Goal: Information Seeking & Learning: Learn about a topic

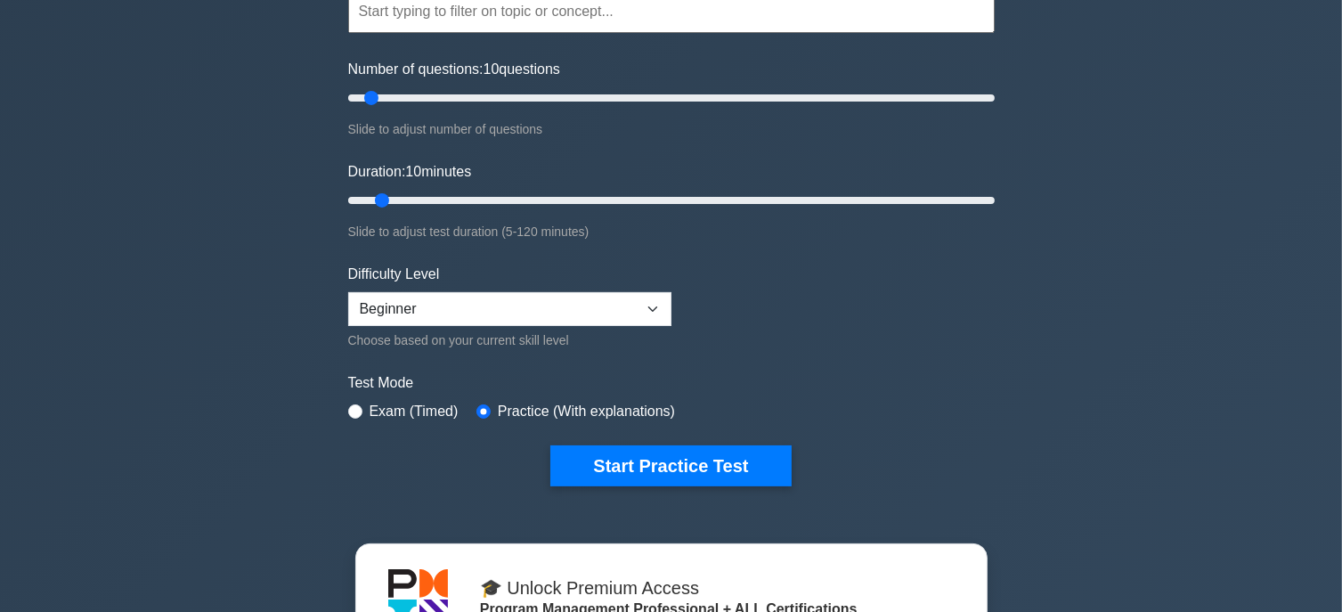
scroll to position [196, 0]
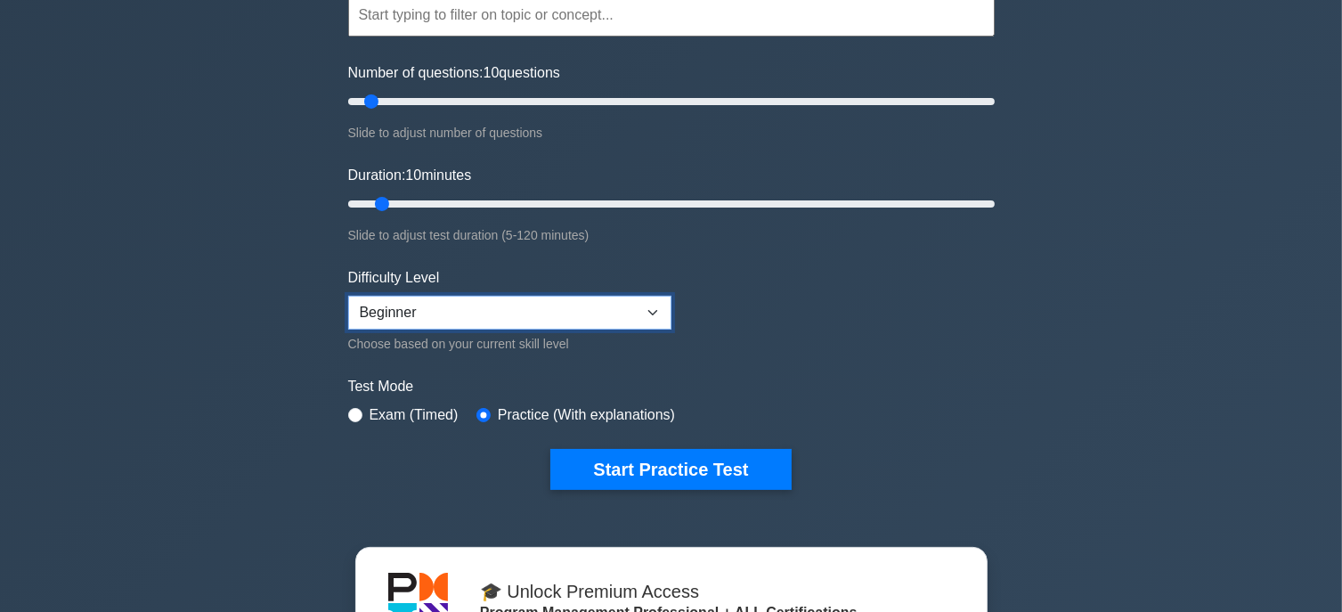
click at [652, 309] on select "Beginner Intermediate Expert" at bounding box center [509, 313] width 323 height 34
click at [348, 296] on select "Beginner Intermediate Expert" at bounding box center [509, 313] width 323 height 34
click at [654, 304] on select "Beginner Intermediate Expert" at bounding box center [509, 313] width 323 height 34
select select "intermediate"
click at [348, 296] on select "Beginner Intermediate Expert" at bounding box center [509, 313] width 323 height 34
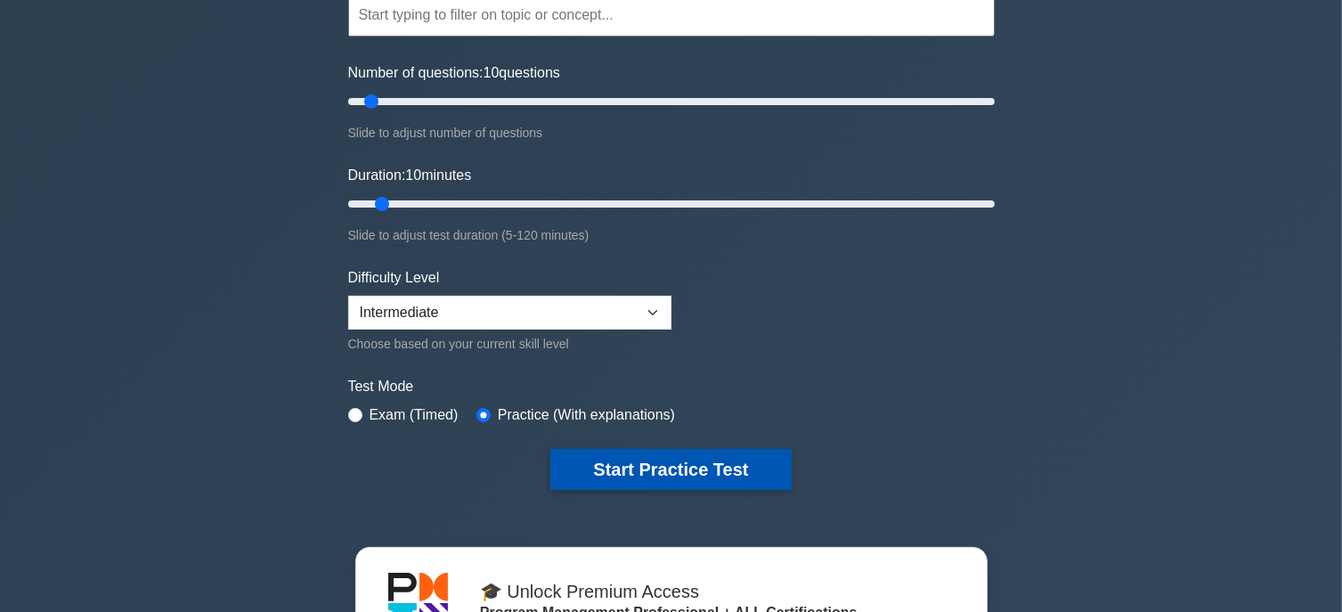
click at [689, 460] on button "Start Practice Test" at bounding box center [670, 469] width 240 height 41
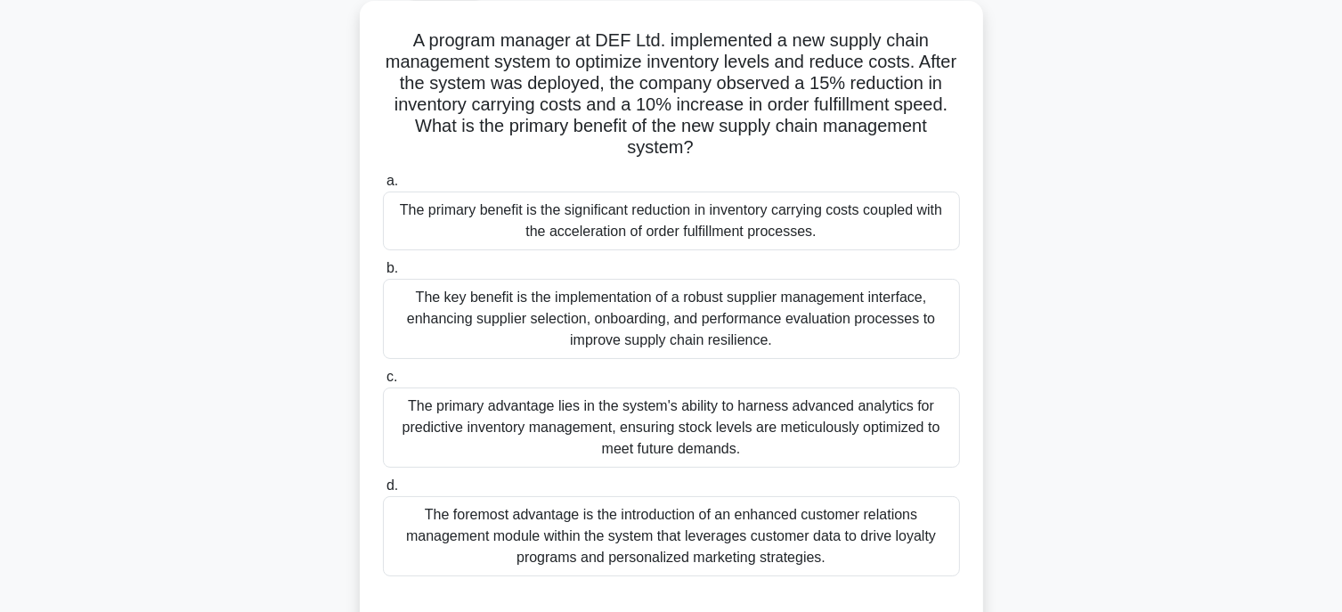
scroll to position [45, 0]
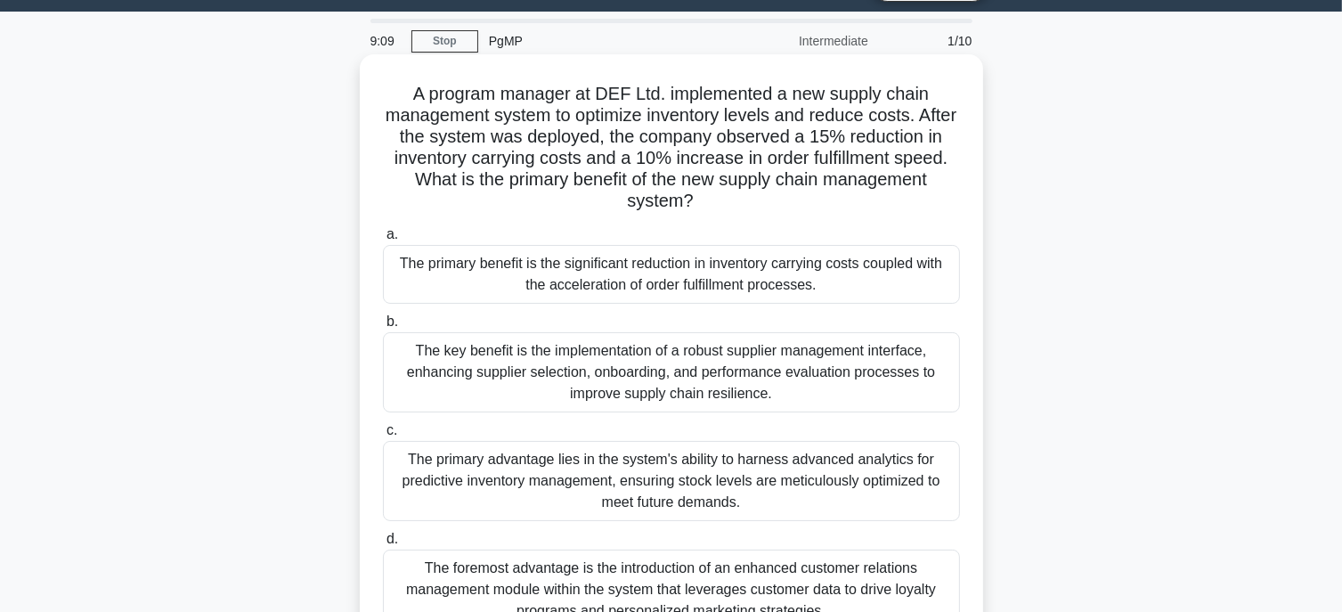
click at [399, 270] on div "The primary benefit is the significant reduction in inventory carrying costs co…" at bounding box center [671, 274] width 577 height 59
click at [383, 240] on input "a. The primary benefit is the significant reduction in inventory carrying costs…" at bounding box center [383, 235] width 0 height 12
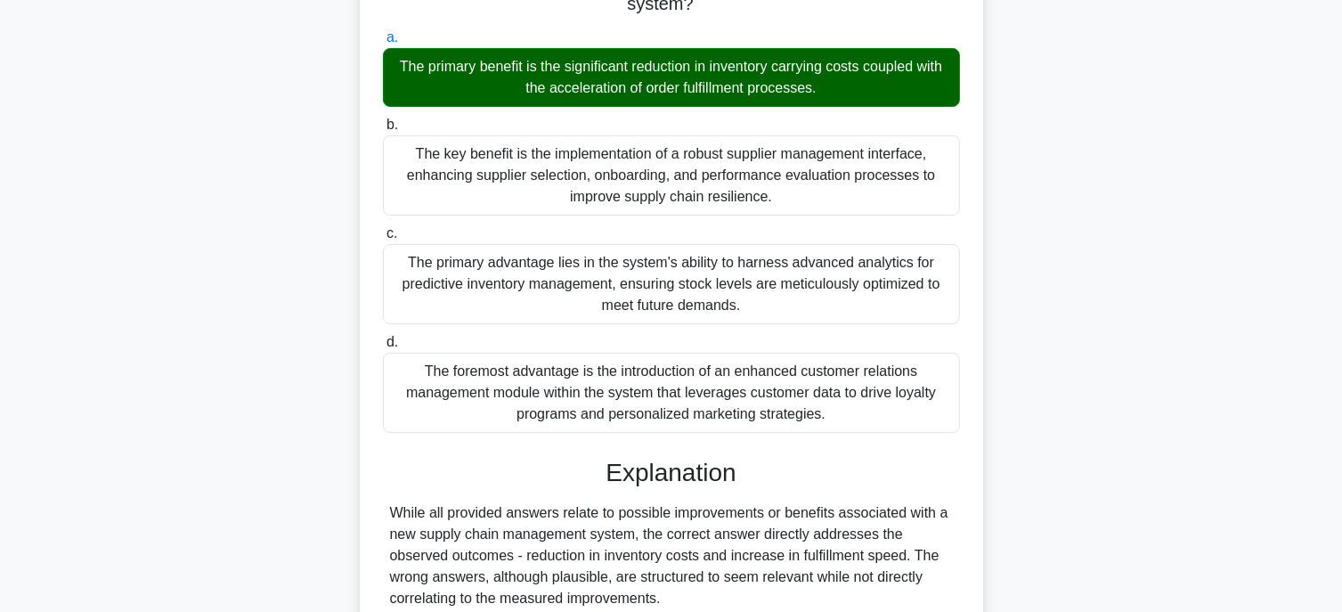
scroll to position [399, 0]
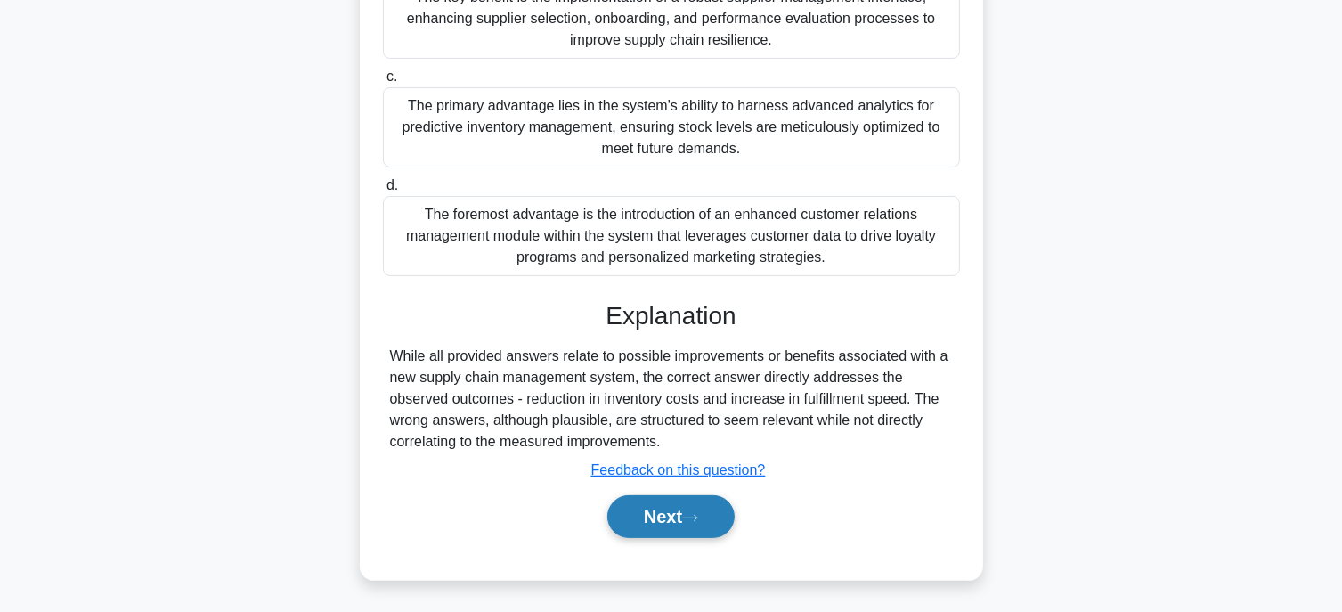
click at [663, 515] on button "Next" at bounding box center [670, 516] width 127 height 43
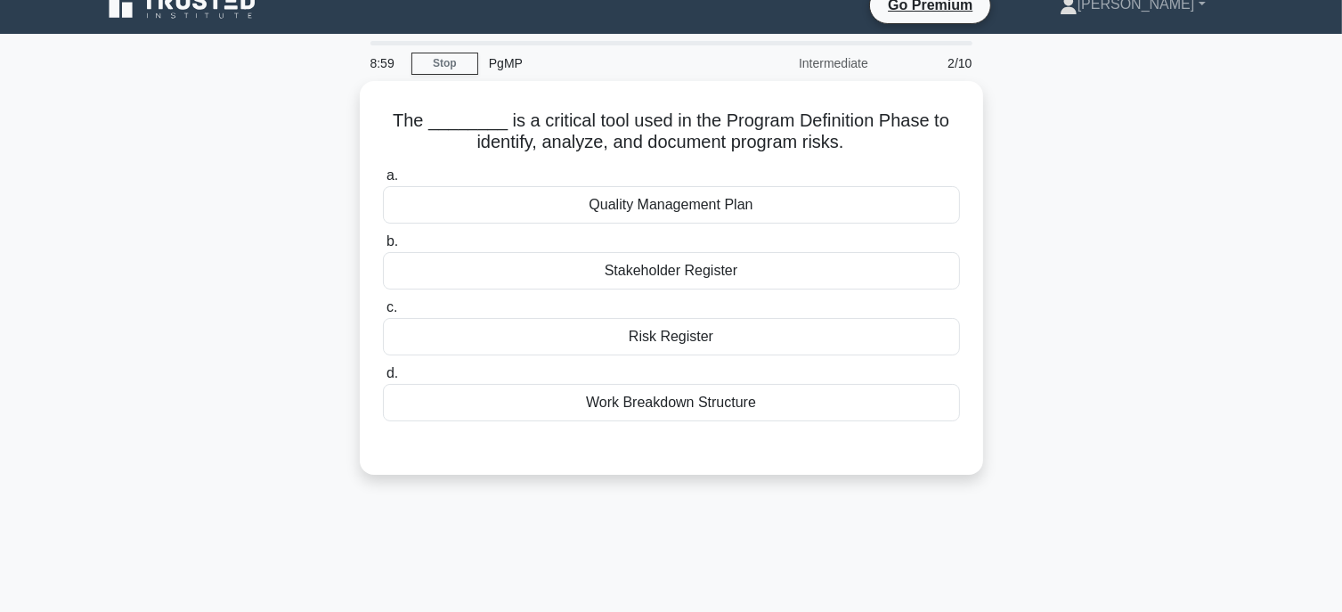
scroll to position [0, 0]
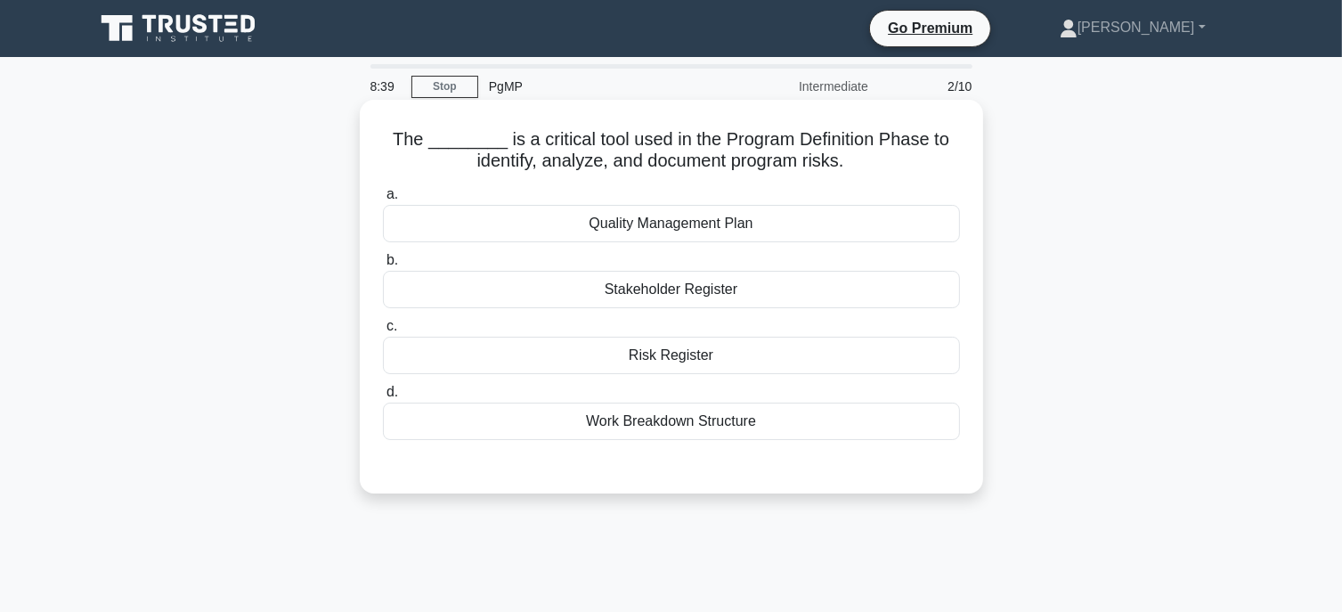
click at [650, 427] on div "Work Breakdown Structure" at bounding box center [671, 421] width 577 height 37
click at [383, 398] on input "d. Work Breakdown Structure" at bounding box center [383, 393] width 0 height 12
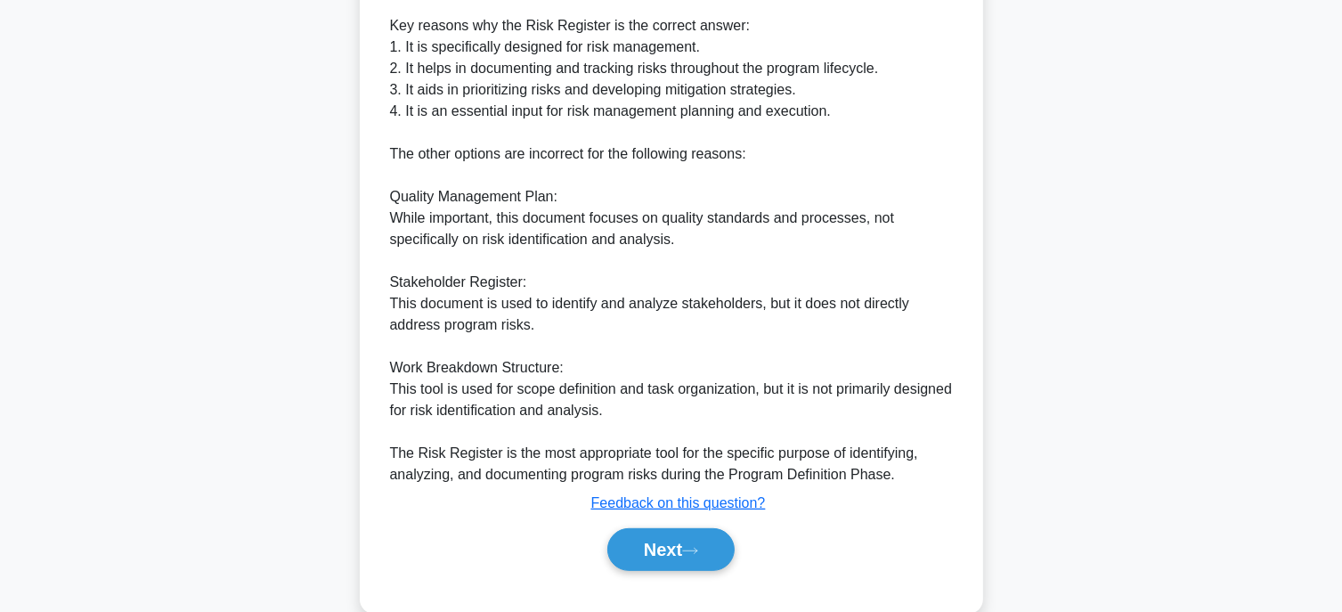
scroll to position [657, 0]
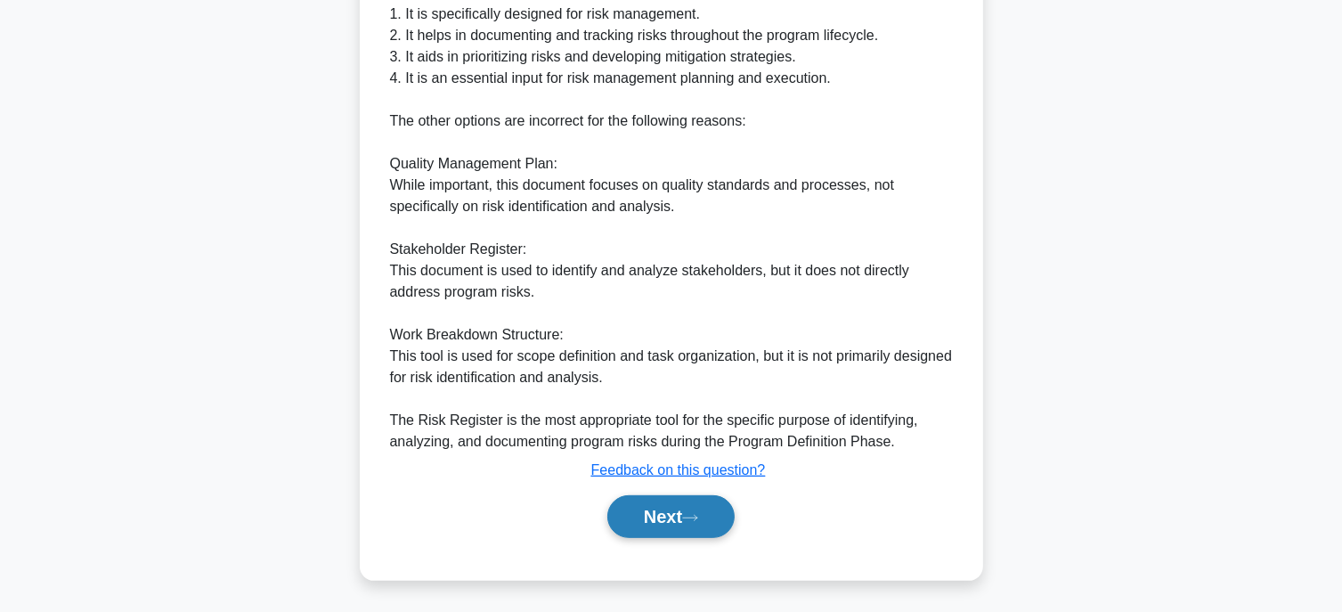
click at [680, 512] on button "Next" at bounding box center [670, 516] width 127 height 43
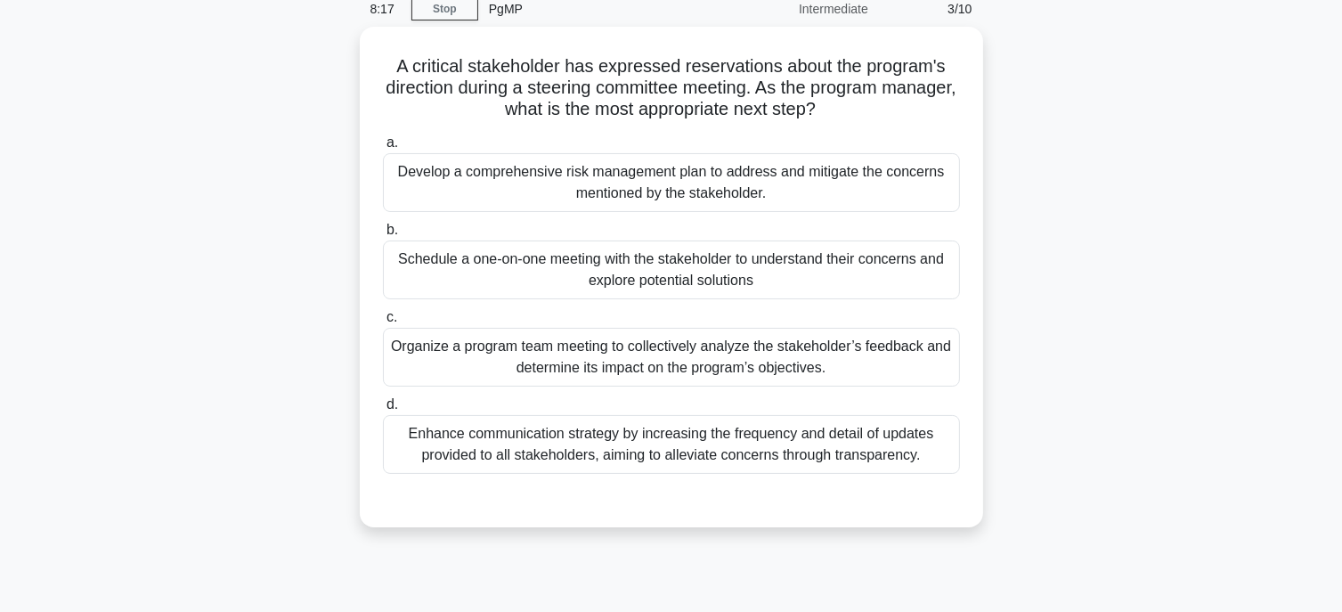
scroll to position [0, 0]
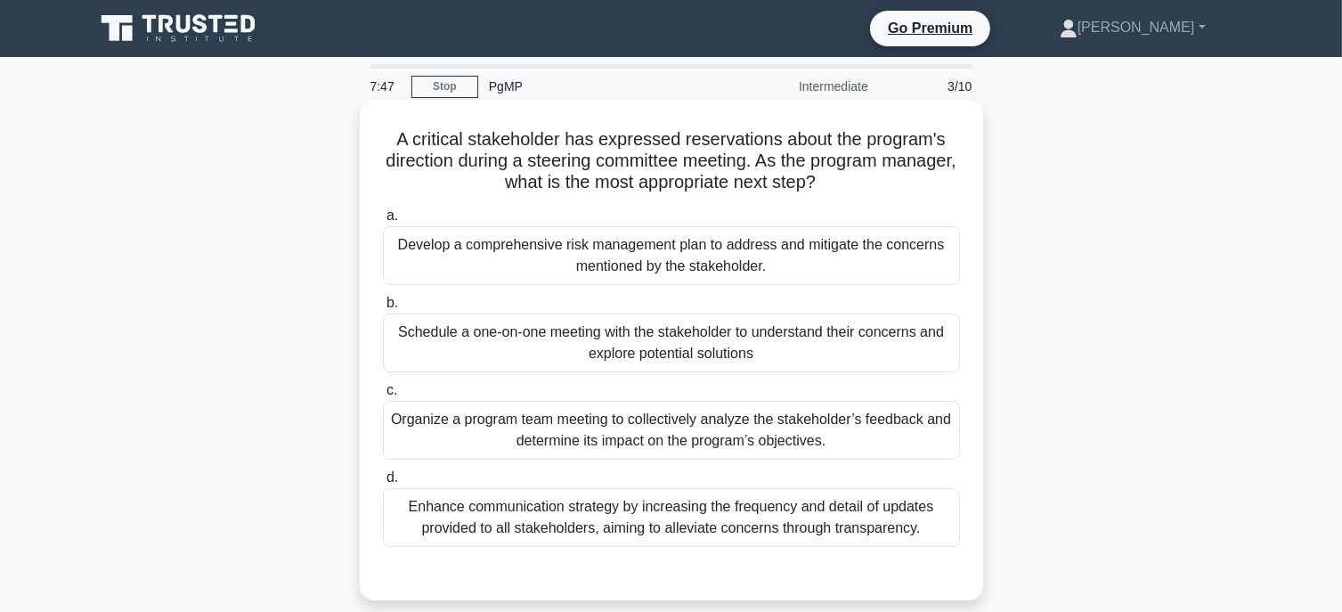
click at [703, 361] on div "Schedule a one-on-one meeting with the stakeholder to understand their concerns…" at bounding box center [671, 342] width 577 height 59
click at [383, 309] on input "b. Schedule a one-on-one meeting with the stakeholder to understand their conce…" at bounding box center [383, 303] width 0 height 12
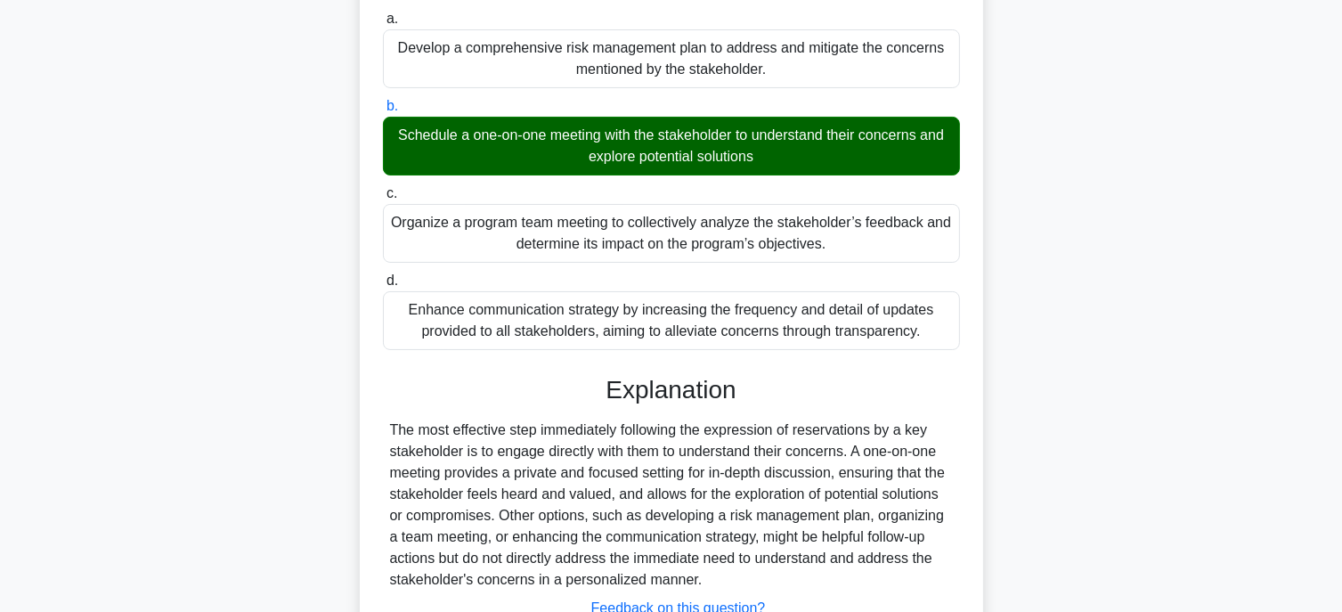
scroll to position [350, 0]
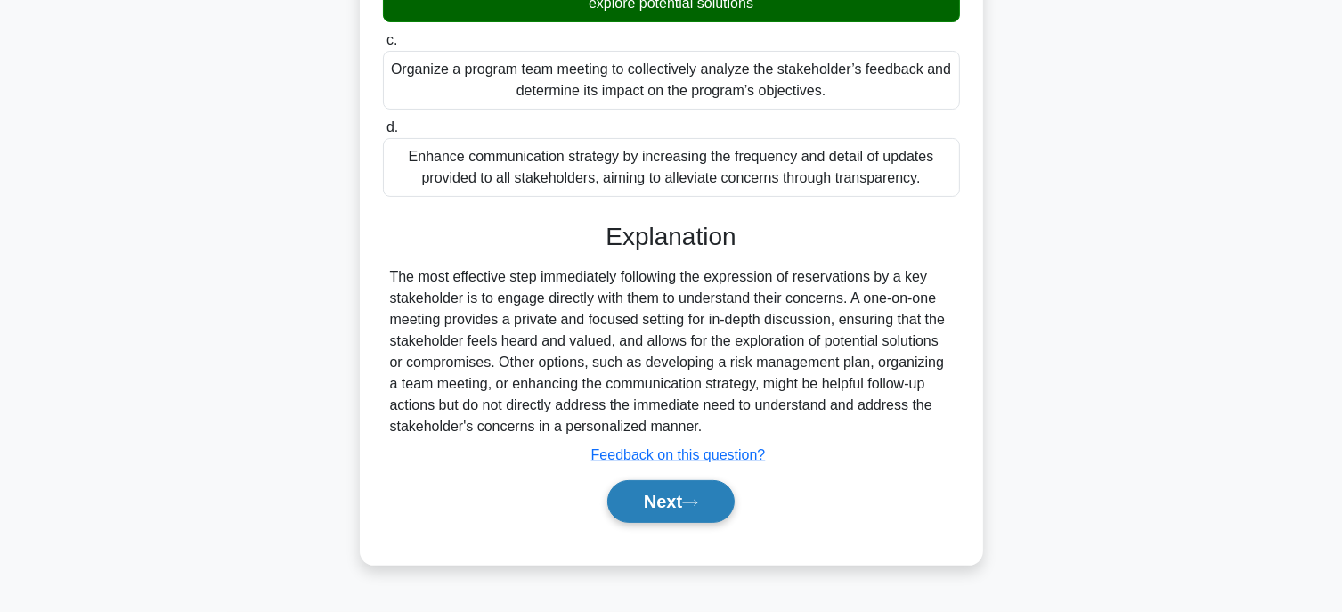
click at [655, 493] on button "Next" at bounding box center [670, 501] width 127 height 43
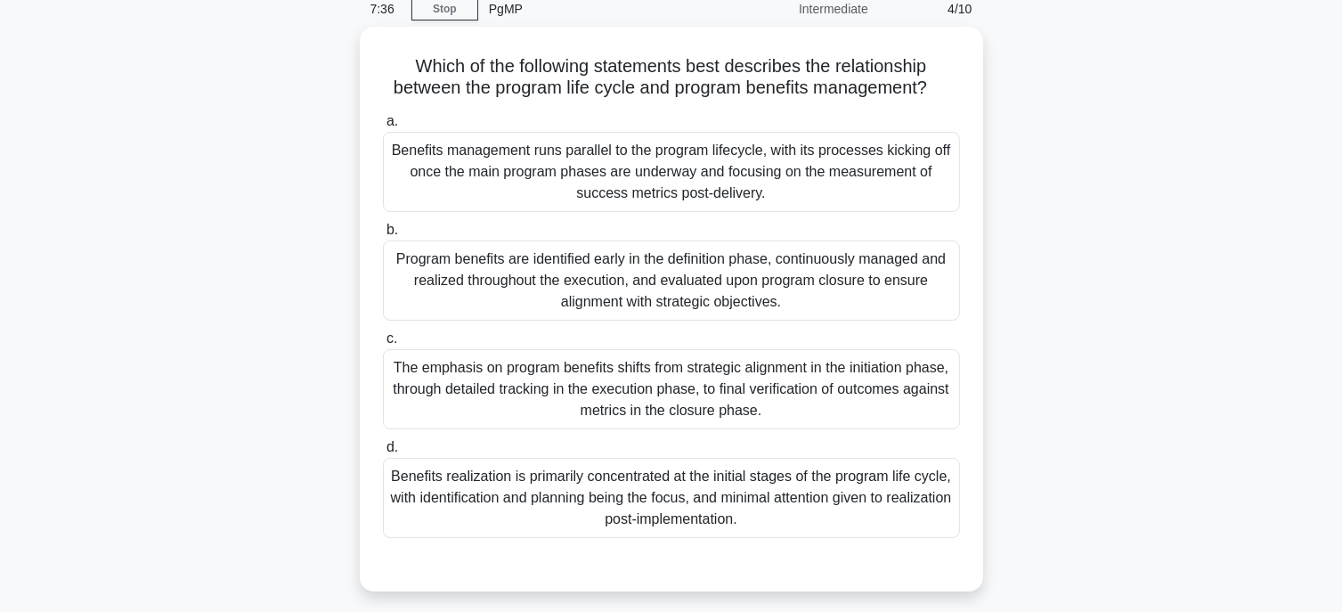
scroll to position [0, 0]
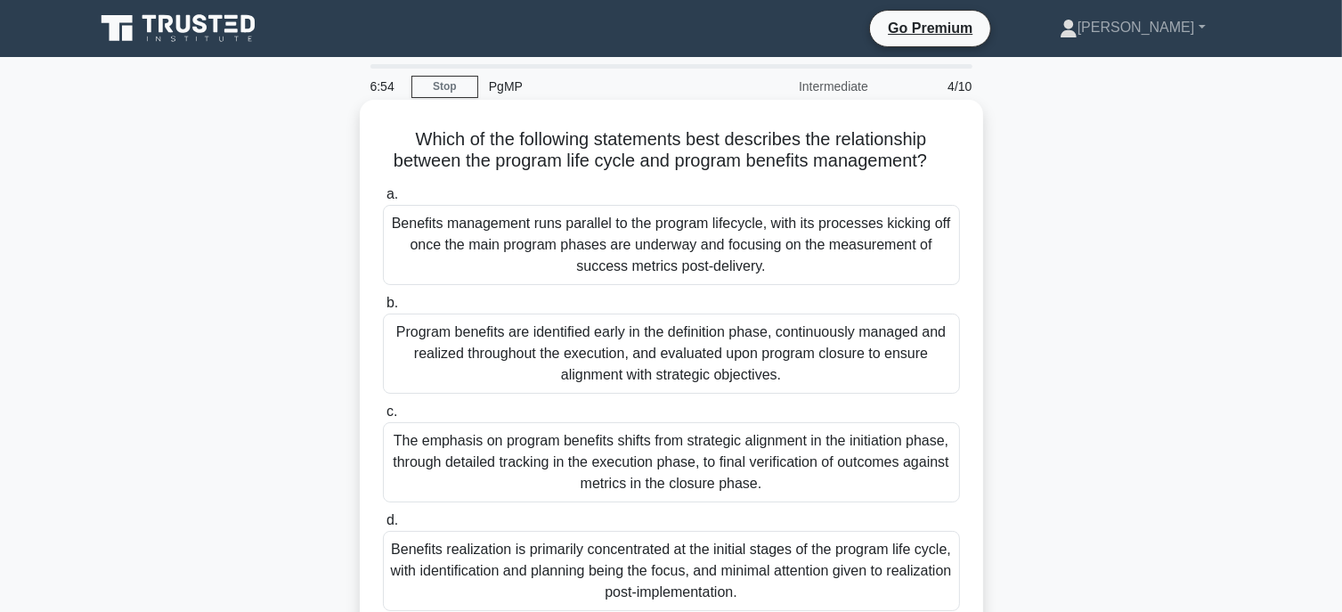
click at [725, 373] on div "Program benefits are identified early in the definition phase, continuously man…" at bounding box center [671, 353] width 577 height 80
click at [383, 309] on input "b. Program benefits are identified early in the definition phase, continuously …" at bounding box center [383, 303] width 0 height 12
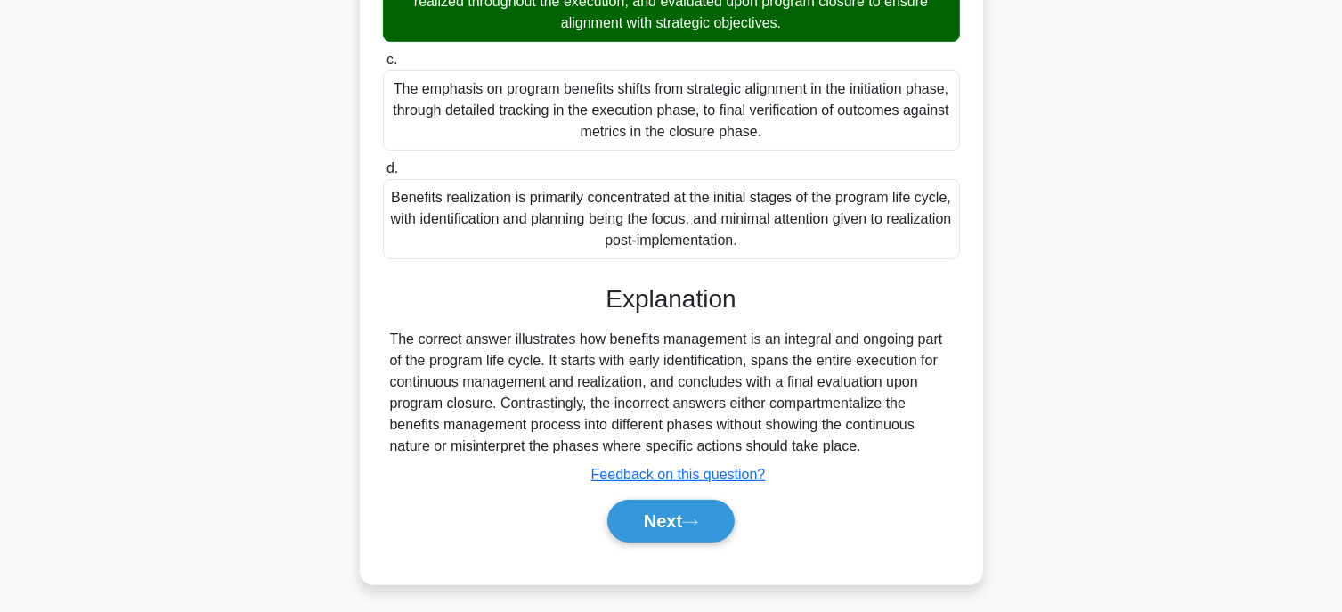
scroll to position [356, 0]
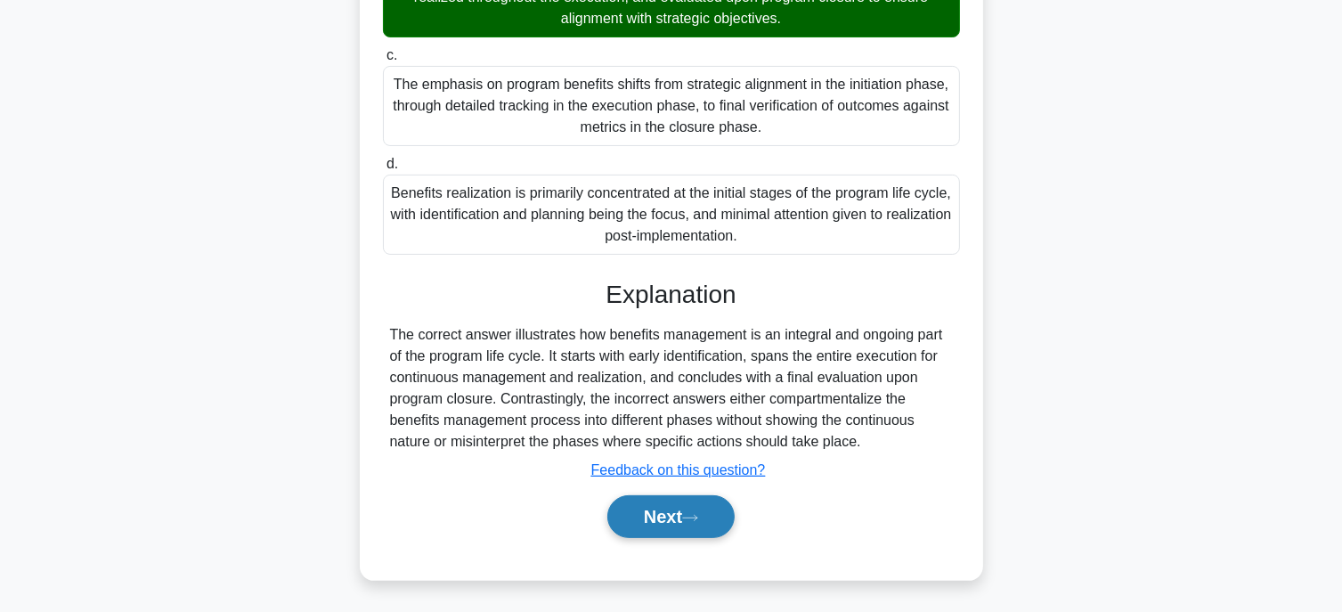
click at [659, 520] on button "Next" at bounding box center [670, 516] width 127 height 43
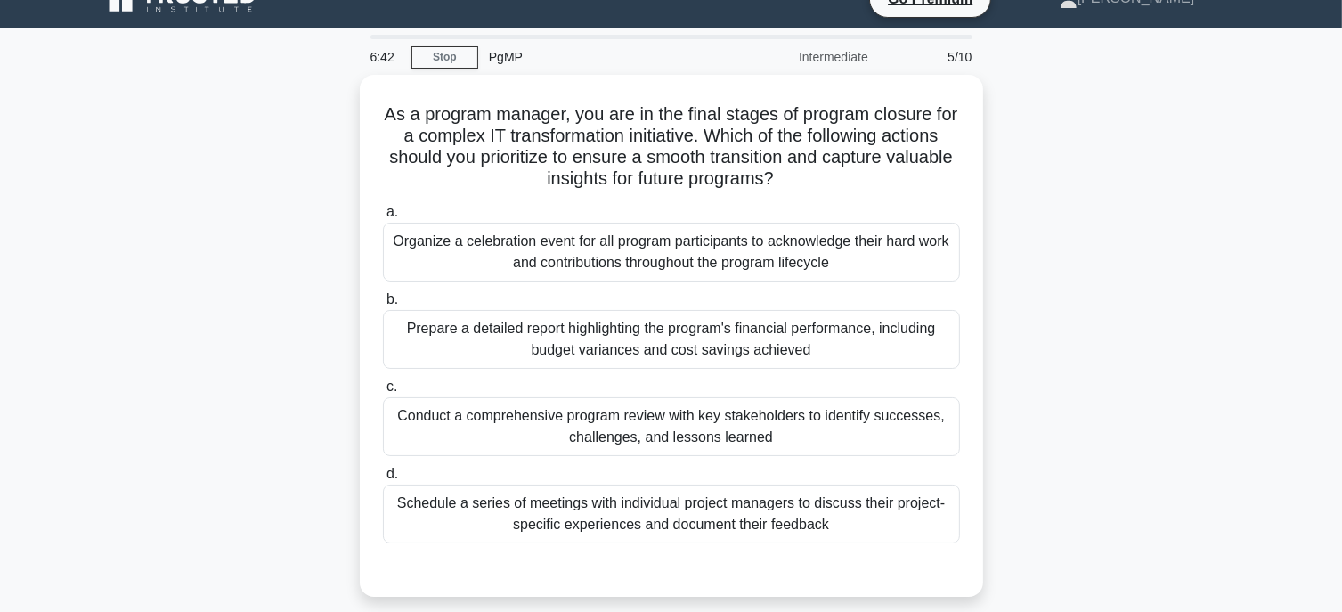
scroll to position [0, 0]
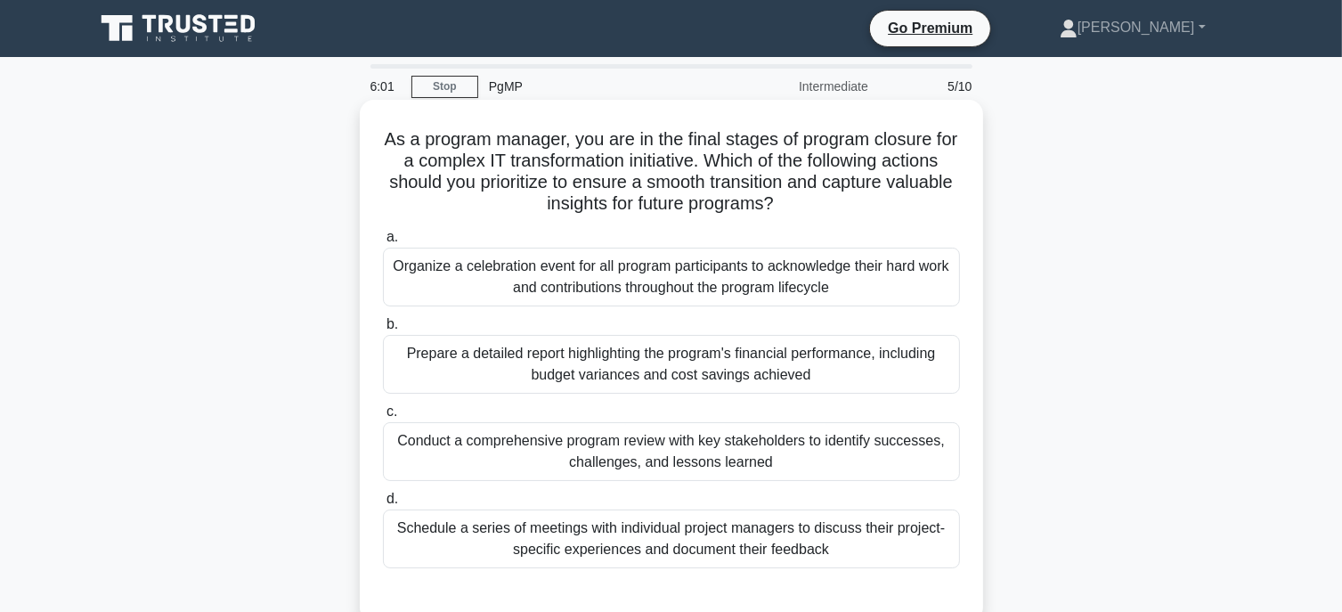
click at [677, 465] on div "Conduct a comprehensive program review with key stakeholders to identify succes…" at bounding box center [671, 451] width 577 height 59
click at [383, 418] on input "c. Conduct a comprehensive program review with key stakeholders to identify suc…" at bounding box center [383, 412] width 0 height 12
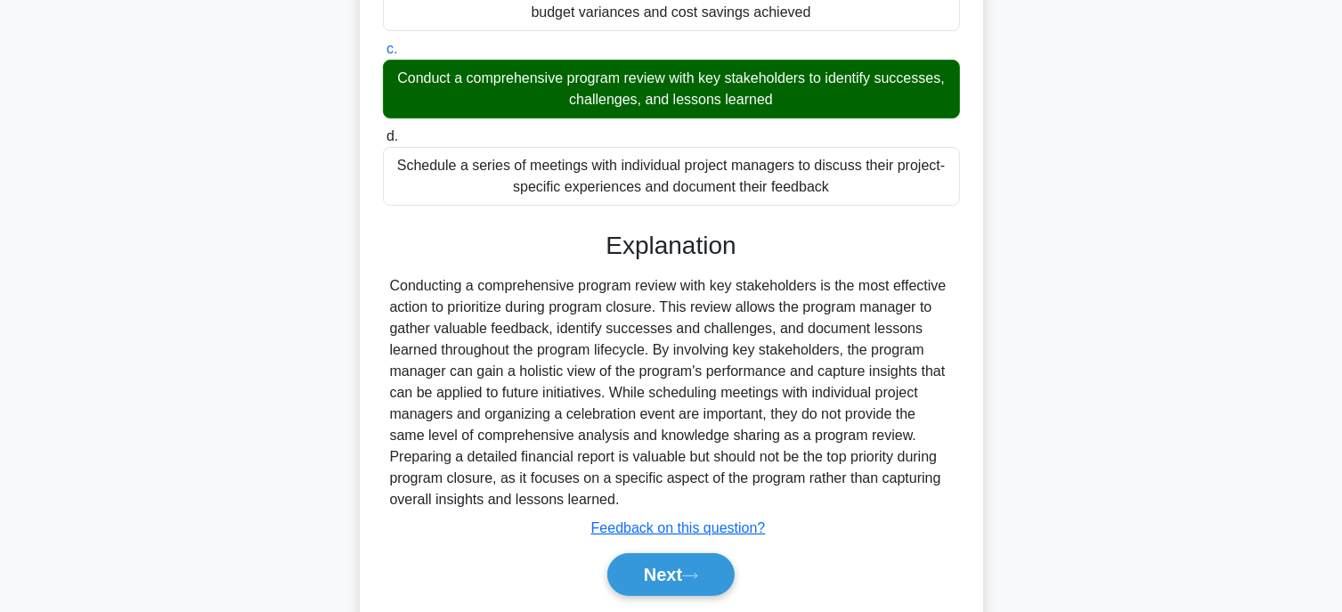
scroll to position [420, 0]
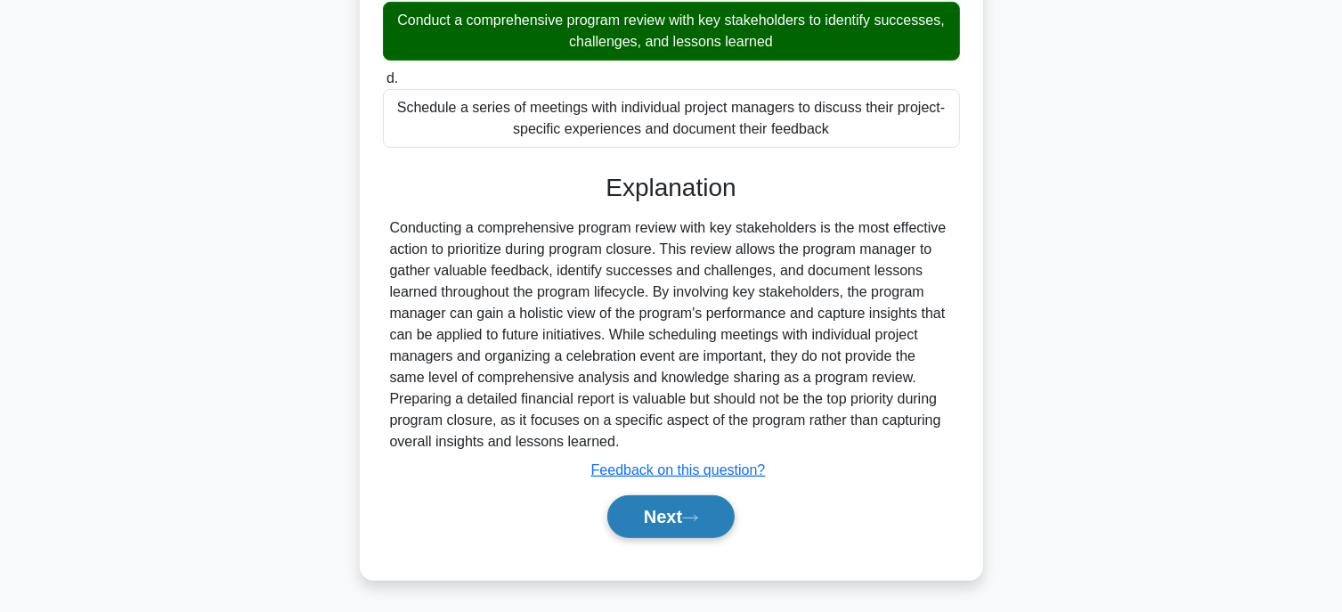
click at [680, 505] on button "Next" at bounding box center [670, 516] width 127 height 43
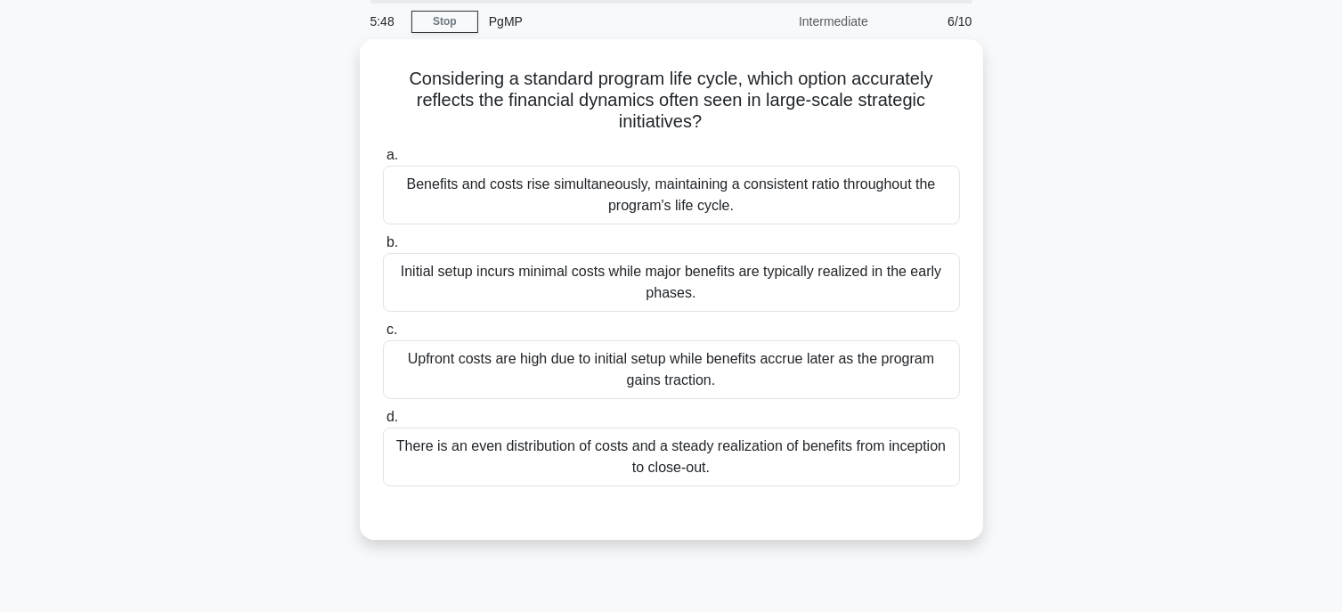
scroll to position [6, 0]
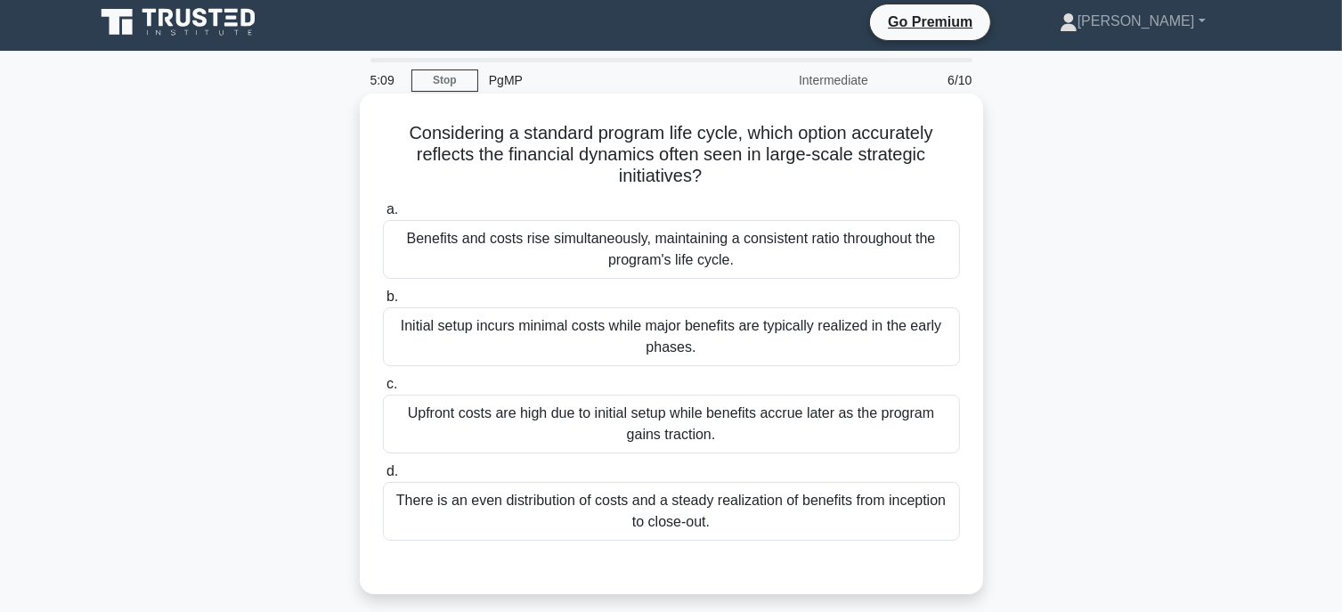
click at [663, 264] on div "Benefits and costs rise simultaneously, maintaining a consistent ratio througho…" at bounding box center [671, 249] width 577 height 59
click at [383, 216] on input "a. Benefits and costs rise simultaneously, maintaining a consistent ratio throu…" at bounding box center [383, 210] width 0 height 12
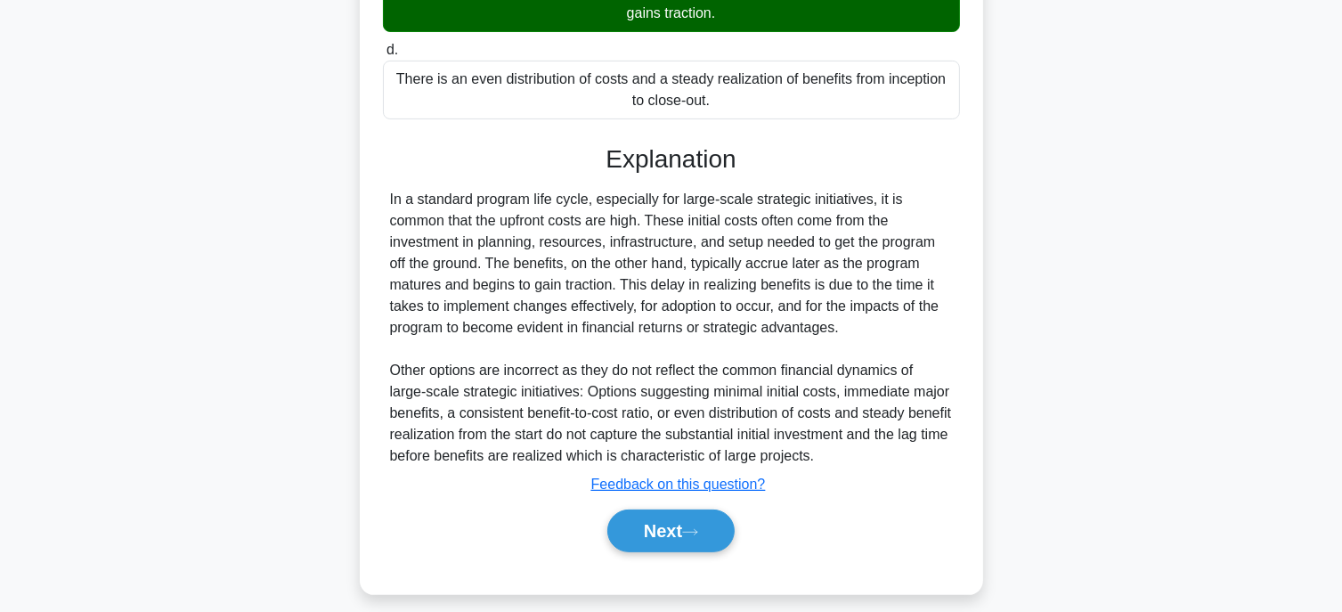
scroll to position [444, 0]
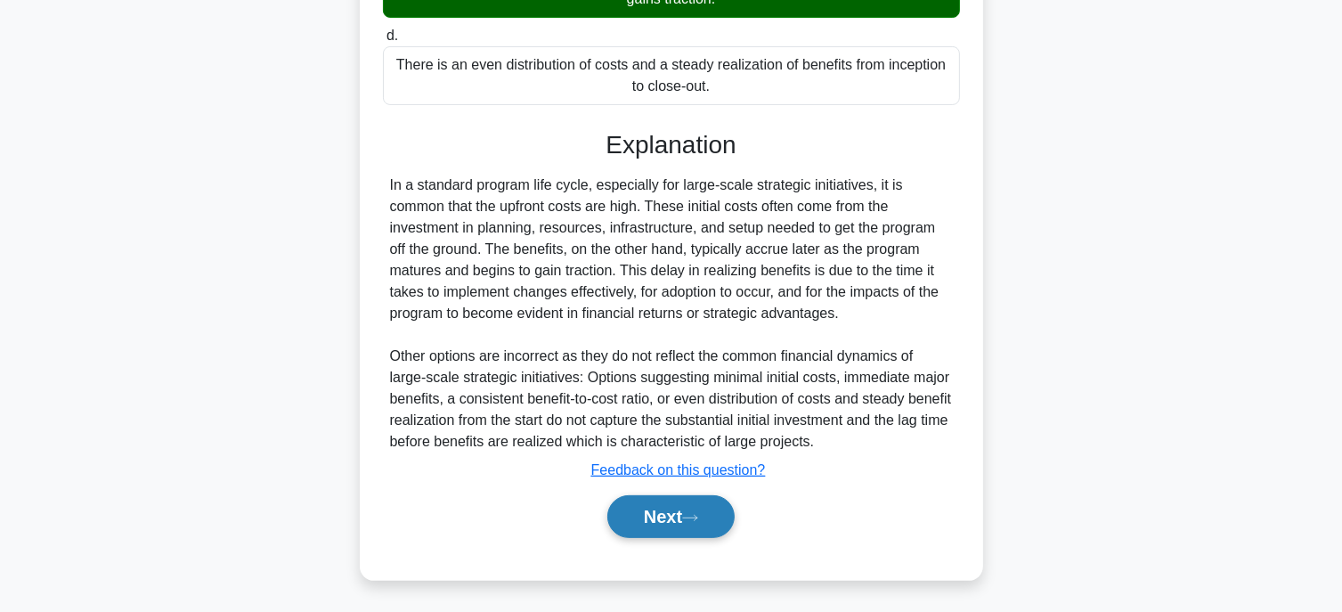
click at [673, 508] on button "Next" at bounding box center [670, 516] width 127 height 43
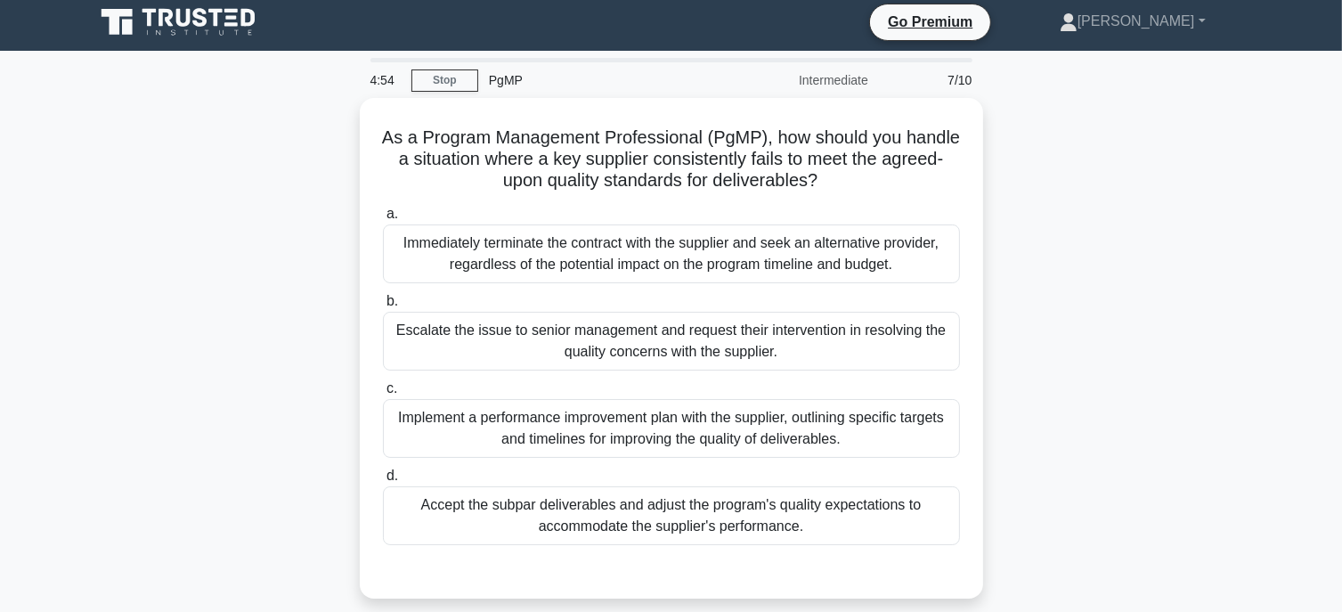
scroll to position [0, 0]
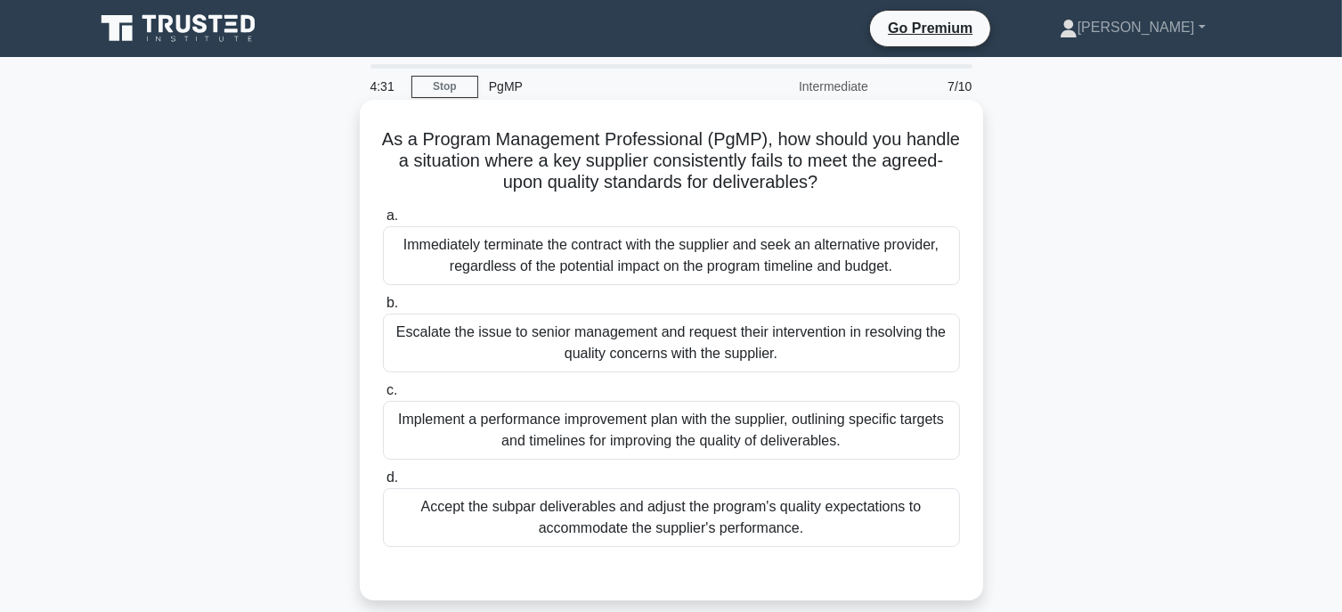
click at [701, 429] on div "Implement a performance improvement plan with the supplier, outlining specific …" at bounding box center [671, 430] width 577 height 59
click at [383, 396] on input "c. Implement a performance improvement plan with the supplier, outlining specif…" at bounding box center [383, 391] width 0 height 12
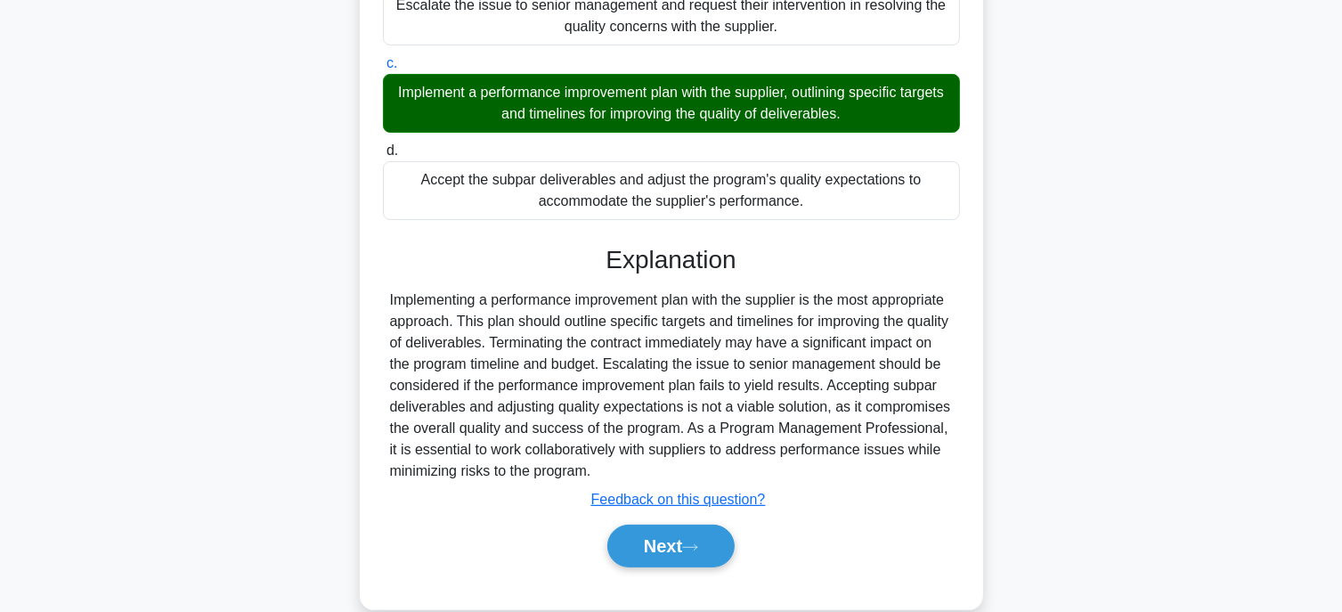
scroll to position [356, 0]
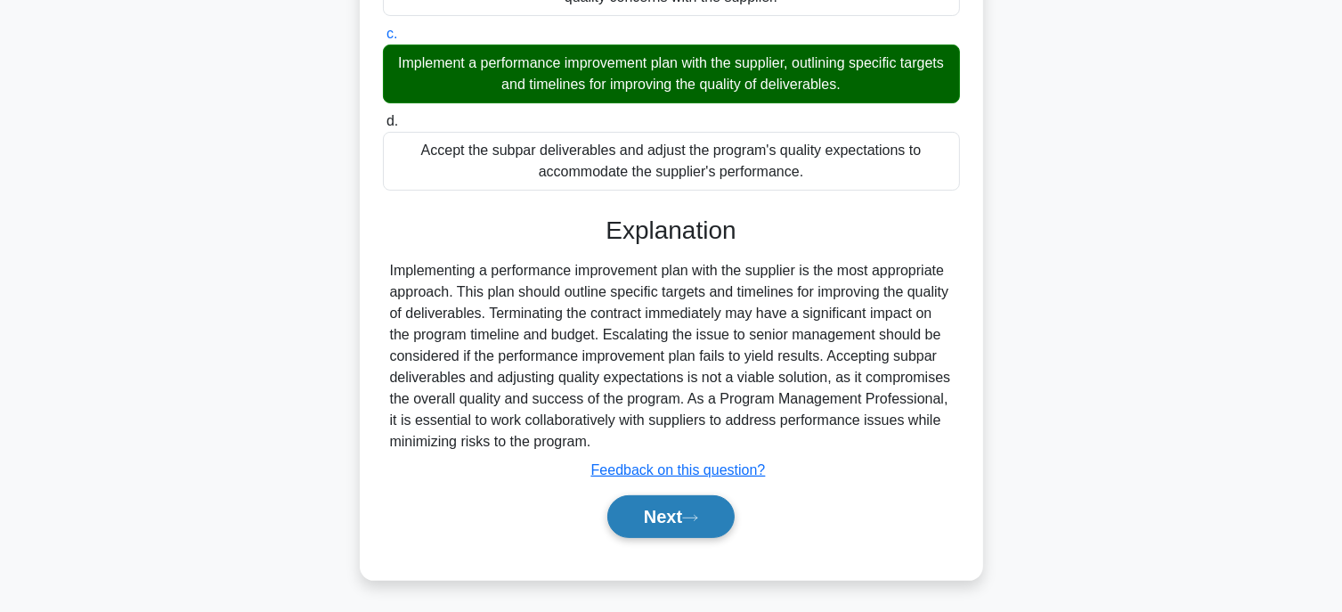
click at [649, 516] on button "Next" at bounding box center [670, 516] width 127 height 43
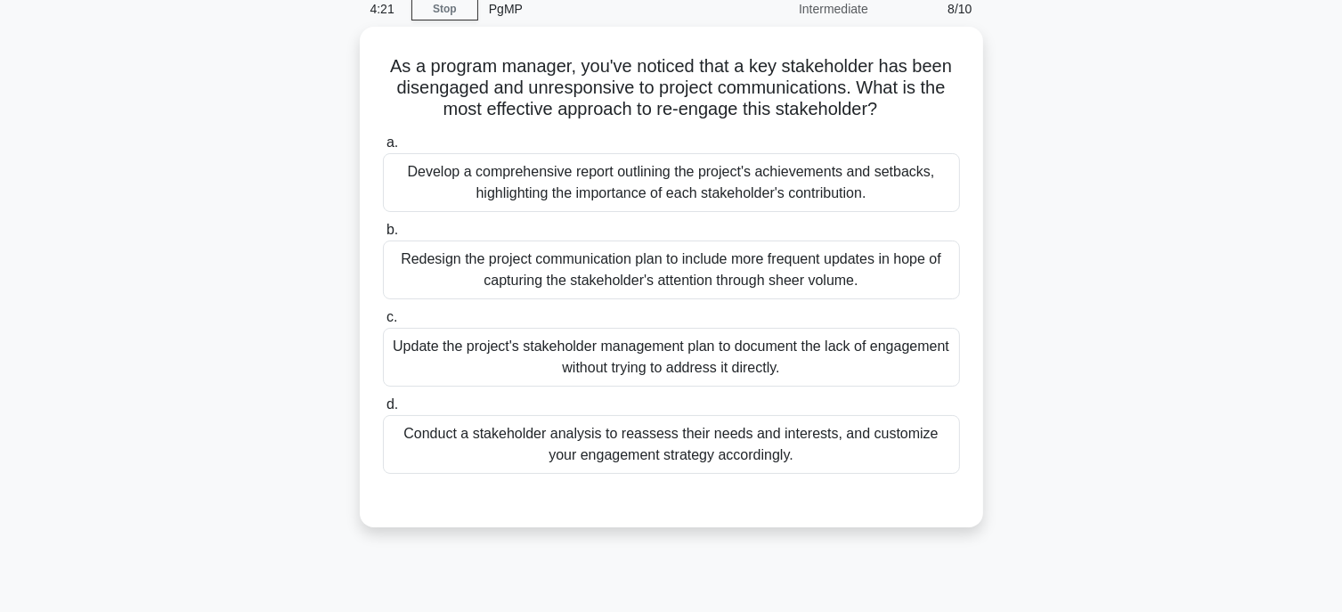
scroll to position [0, 0]
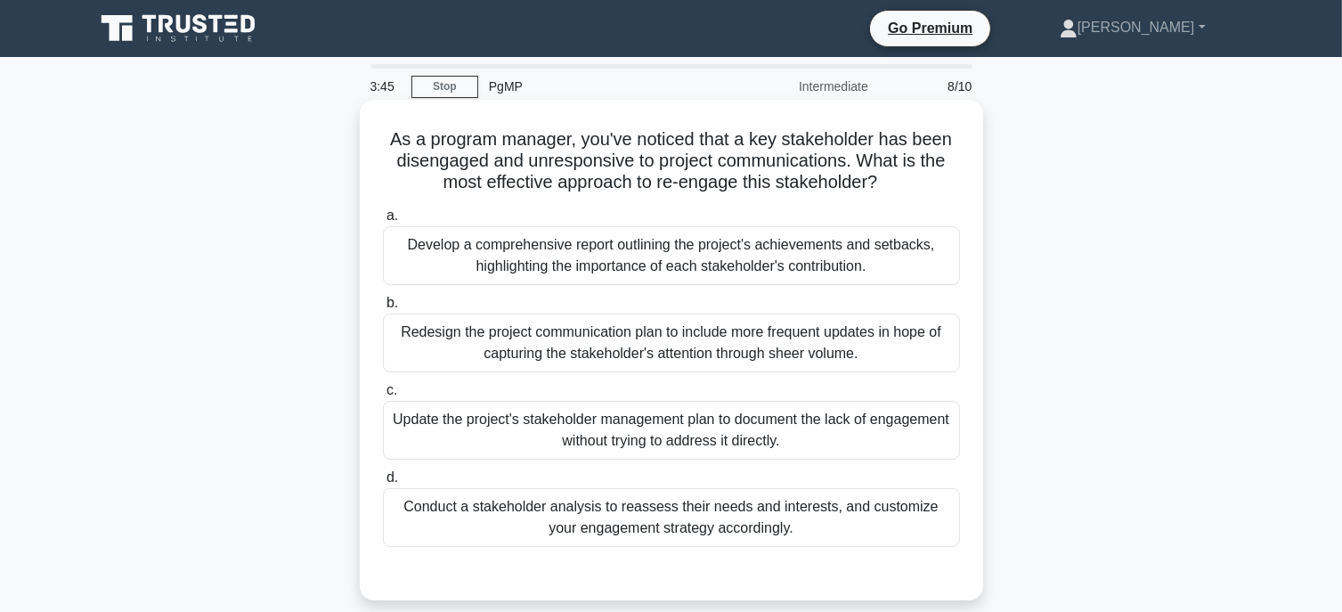
click at [663, 509] on div "Conduct a stakeholder analysis to reassess their needs and interests, and custo…" at bounding box center [671, 517] width 577 height 59
click at [383, 484] on input "d. Conduct a stakeholder analysis to reassess their needs and interests, and cu…" at bounding box center [383, 478] width 0 height 12
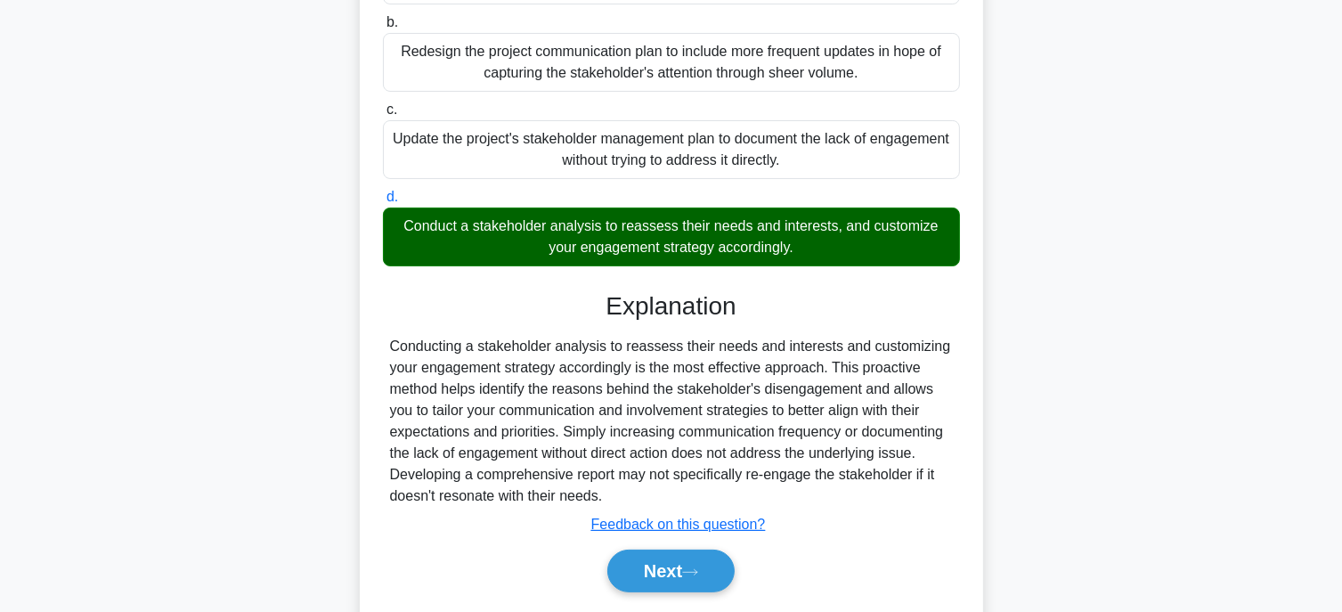
scroll to position [350, 0]
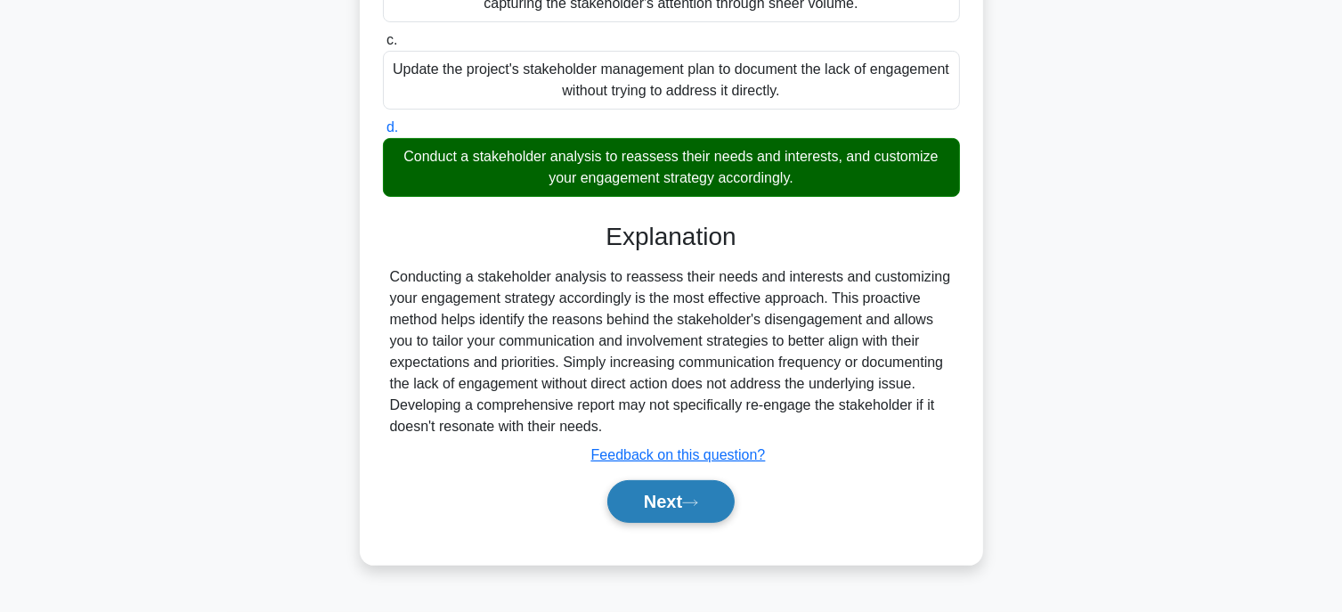
click at [678, 499] on button "Next" at bounding box center [670, 501] width 127 height 43
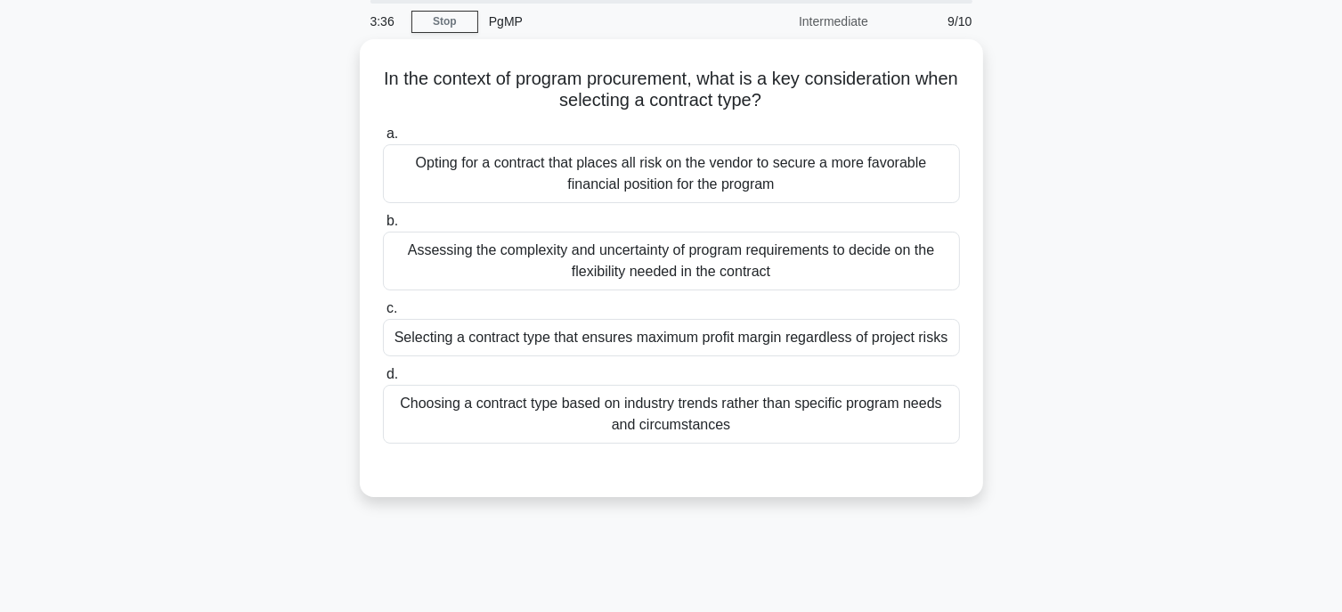
scroll to position [0, 0]
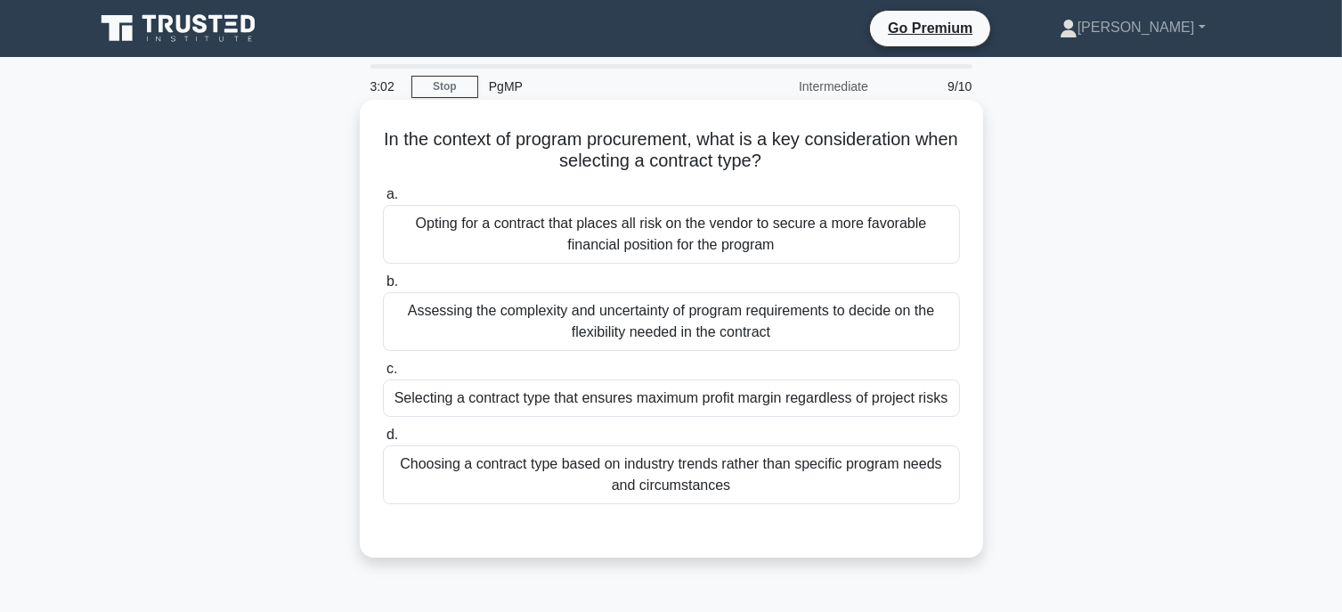
click at [696, 318] on div "Assessing the complexity and uncertainty of program requirements to decide on t…" at bounding box center [671, 321] width 577 height 59
click at [383, 288] on input "b. Assessing the complexity and uncertainty of program requirements to decide o…" at bounding box center [383, 282] width 0 height 12
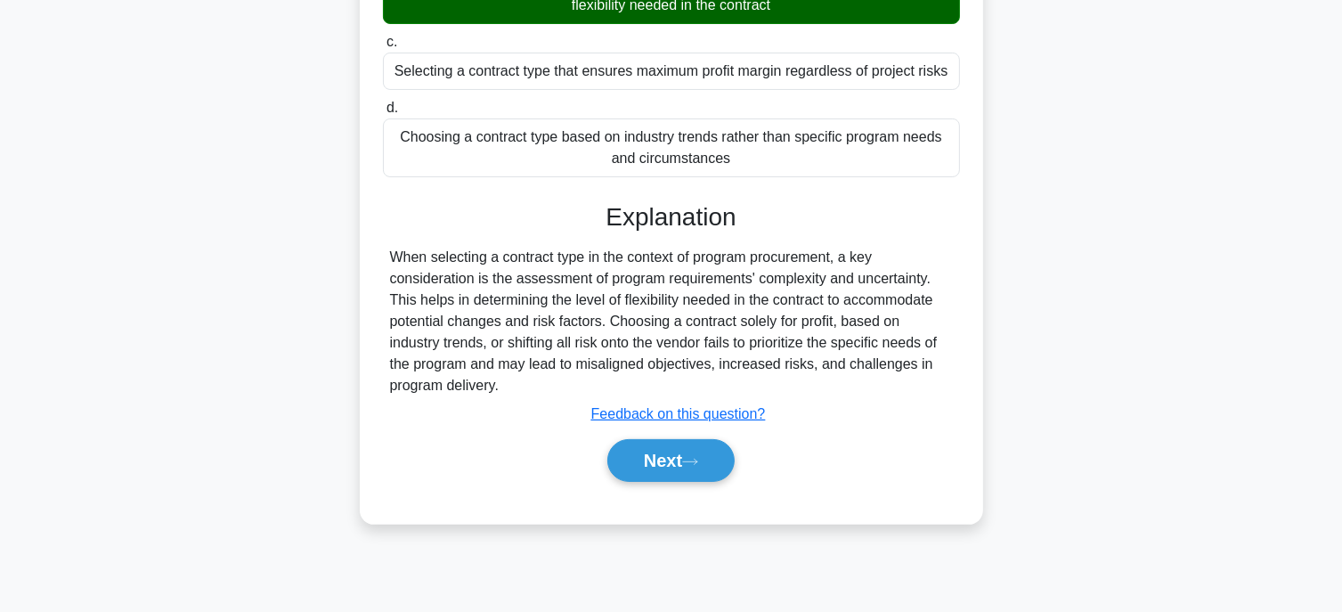
scroll to position [350, 0]
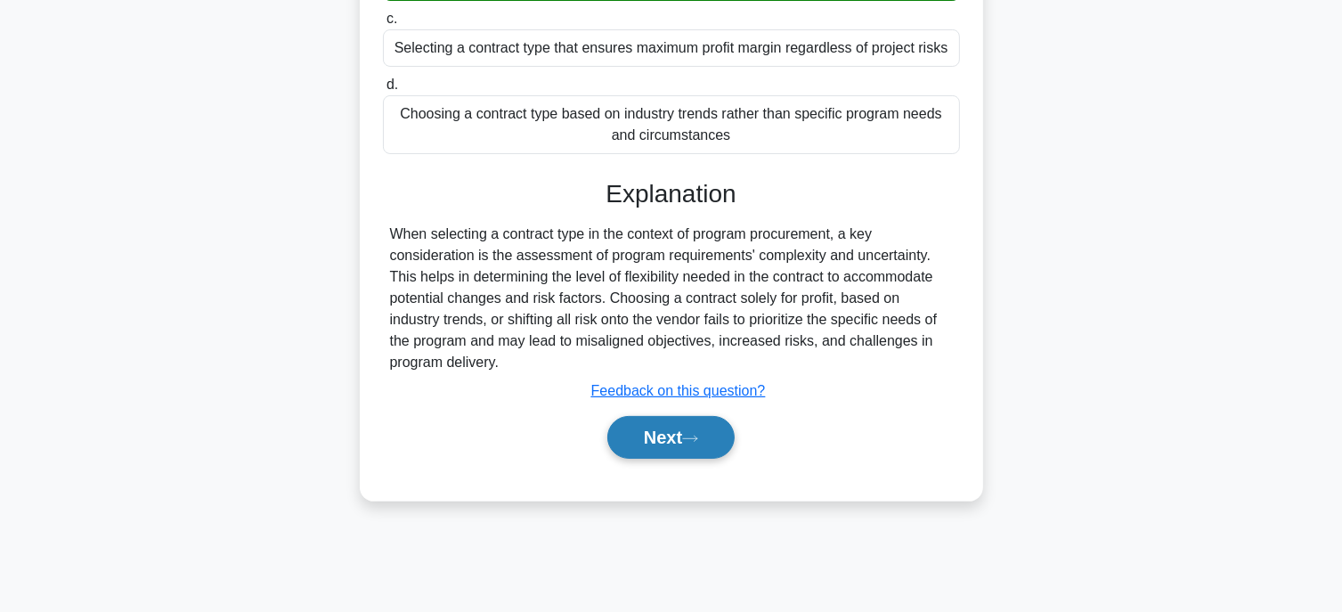
click at [672, 435] on button "Next" at bounding box center [670, 437] width 127 height 43
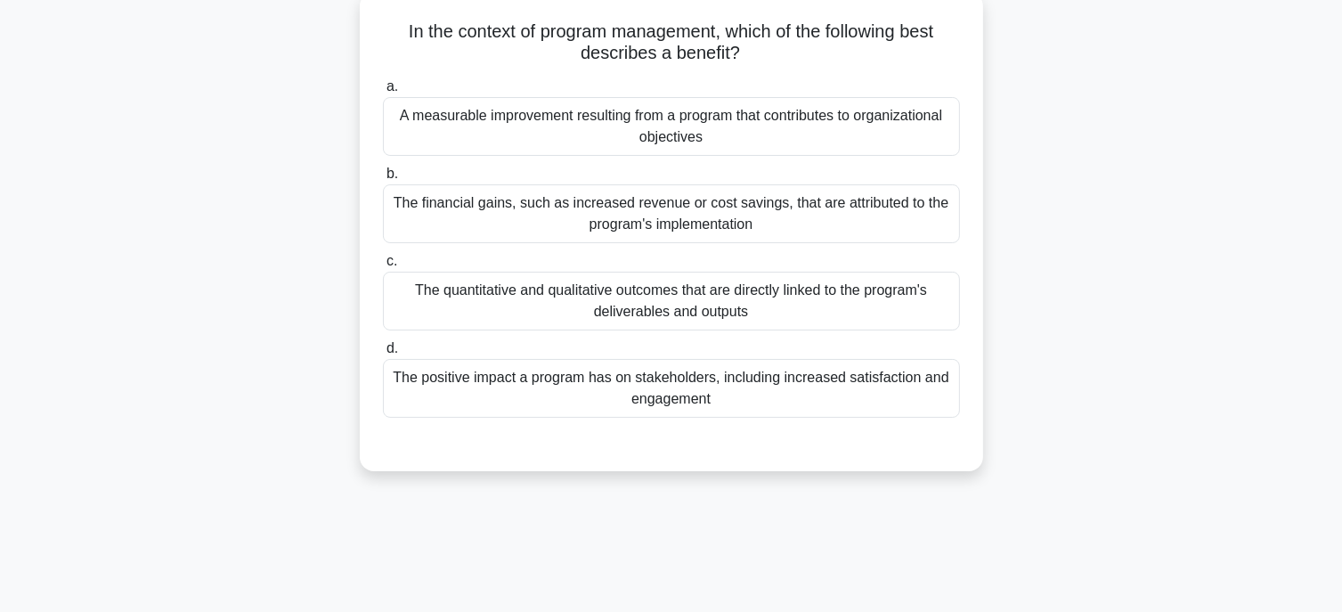
scroll to position [0, 0]
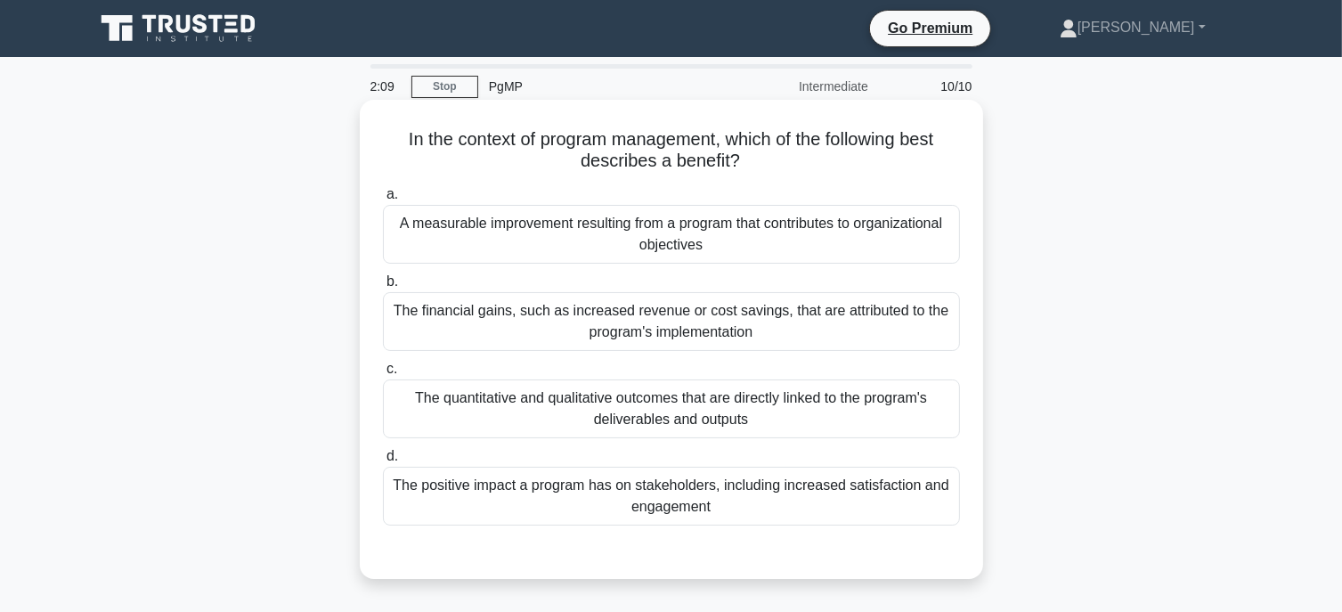
click at [751, 224] on div "A measurable improvement resulting from a program that contributes to organizat…" at bounding box center [671, 234] width 577 height 59
click at [383, 200] on input "a. A measurable improvement resulting from a program that contributes to organi…" at bounding box center [383, 195] width 0 height 12
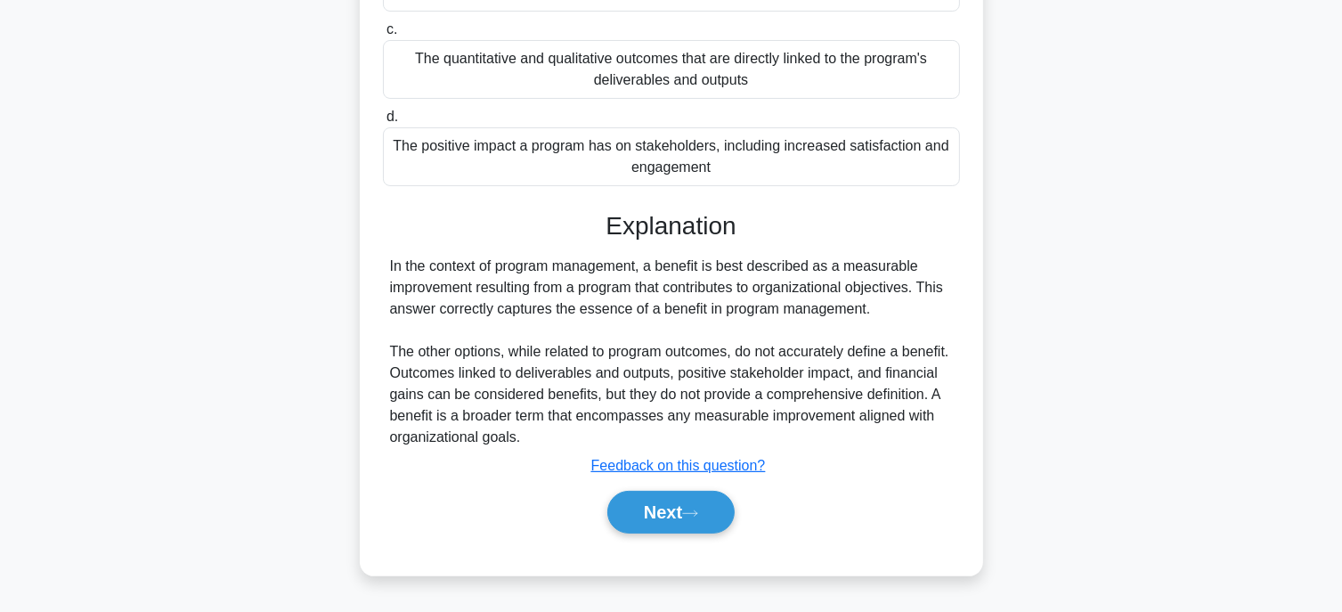
scroll to position [350, 0]
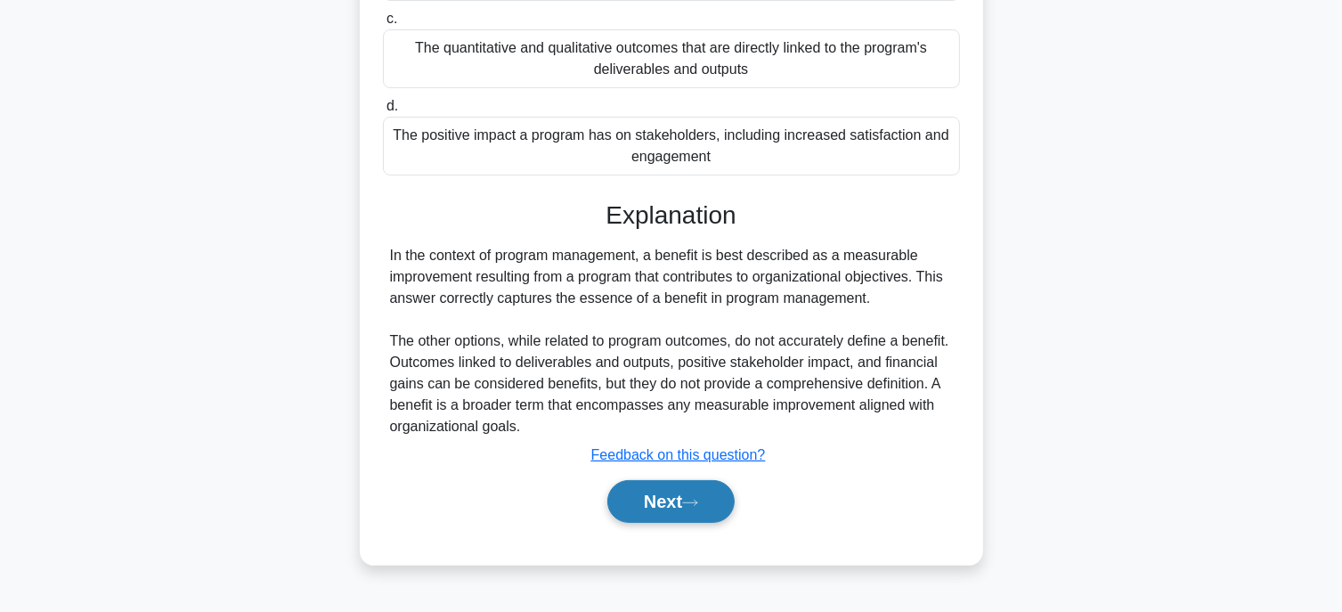
click at [655, 499] on button "Next" at bounding box center [670, 501] width 127 height 43
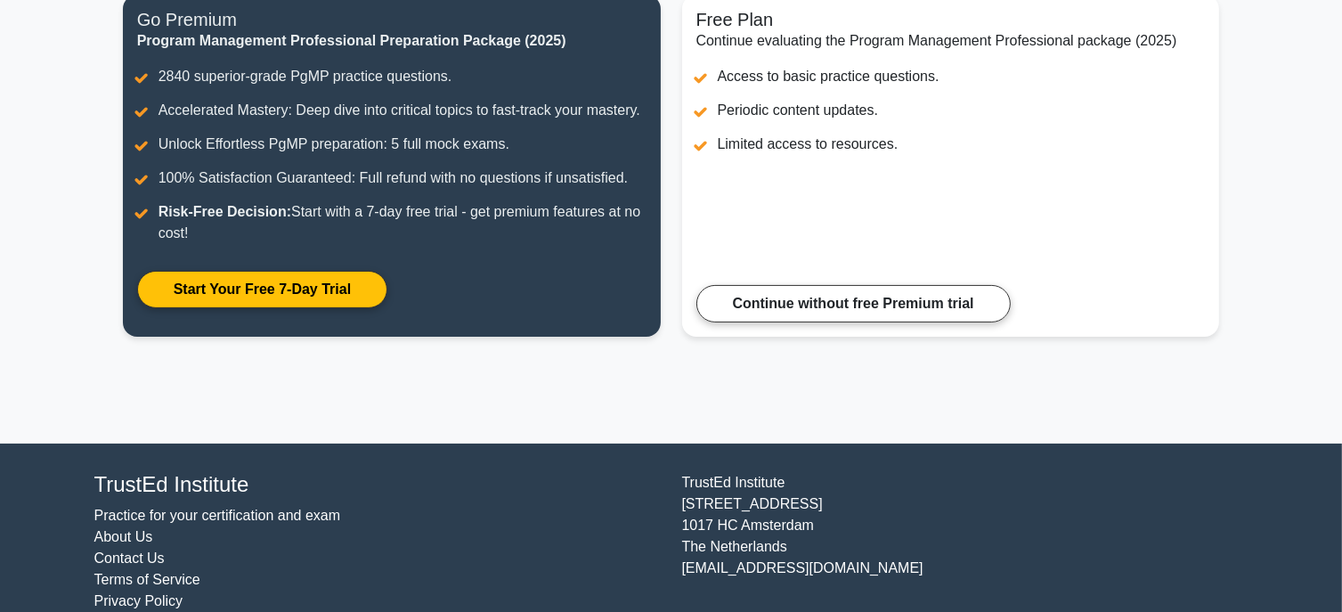
scroll to position [277, 0]
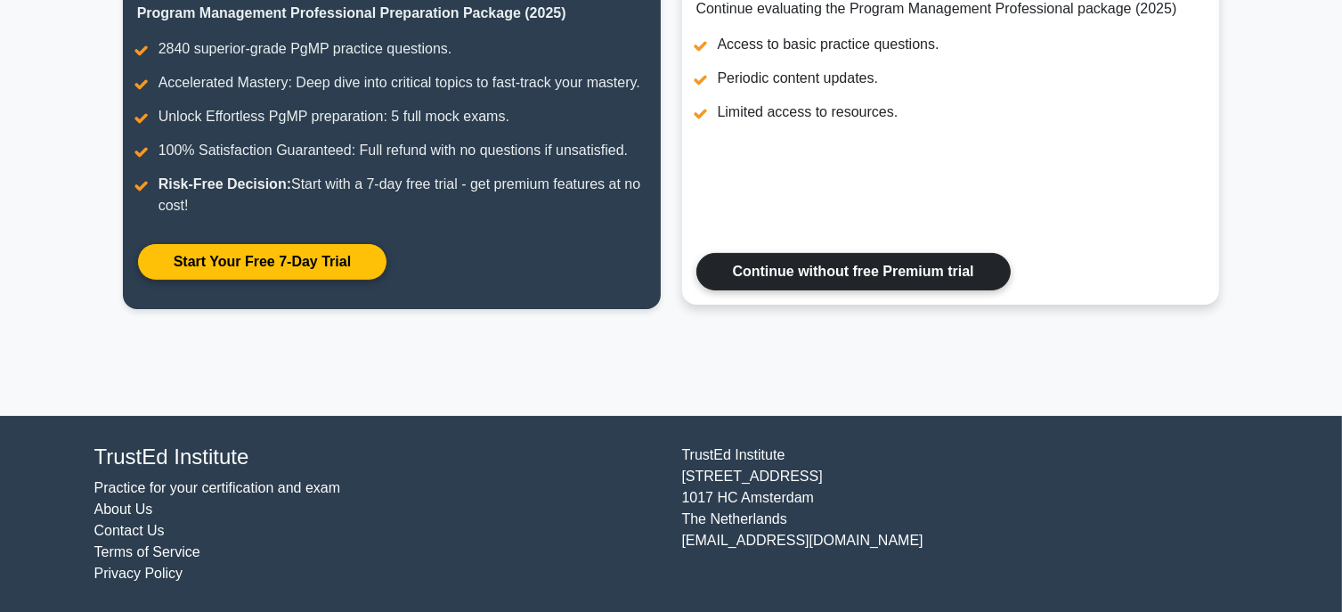
click at [754, 274] on link "Continue without free Premium trial" at bounding box center [853, 271] width 314 height 37
